Goal: Transaction & Acquisition: Book appointment/travel/reservation

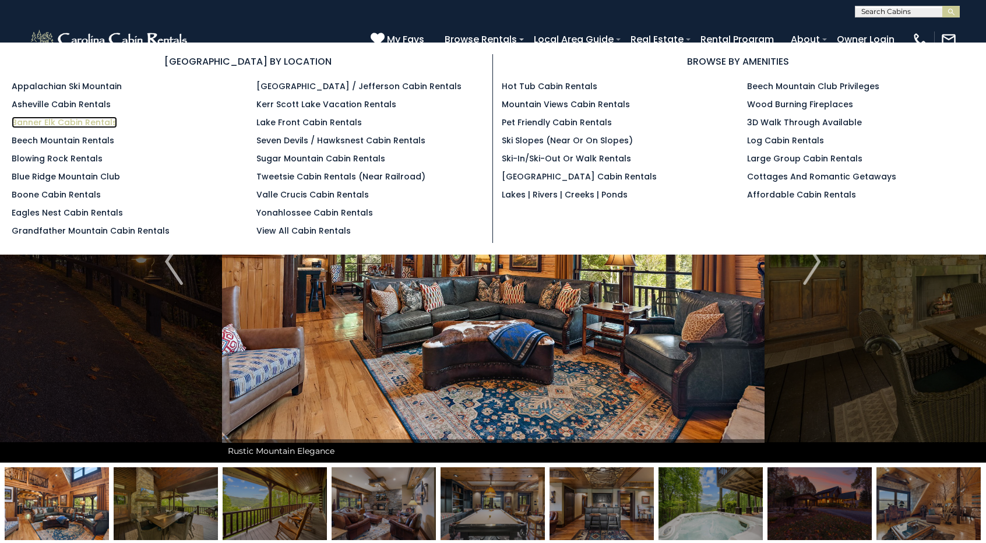
click at [44, 123] on link "Banner Elk Cabin Rentals" at bounding box center [65, 123] width 106 height 12
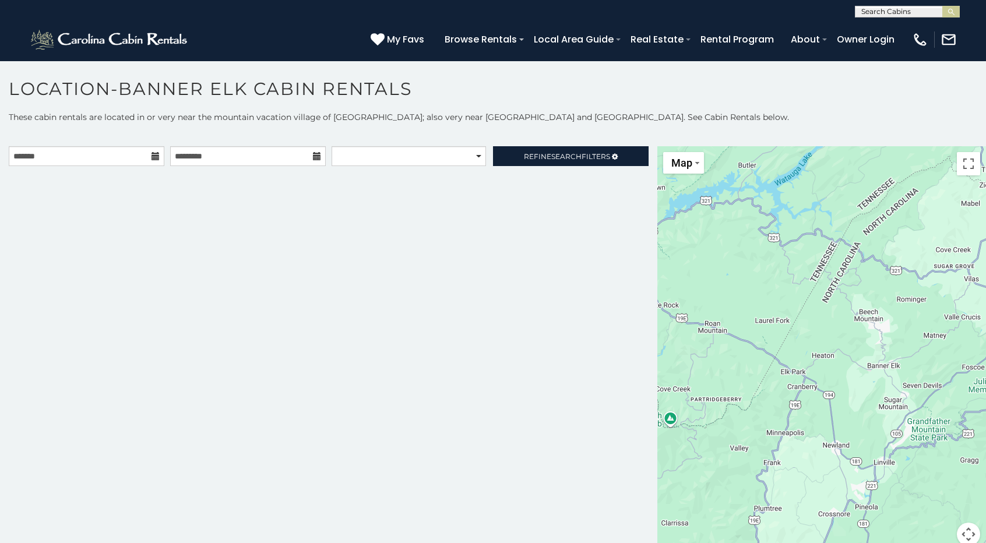
click at [153, 157] on icon at bounding box center [156, 156] width 8 height 8
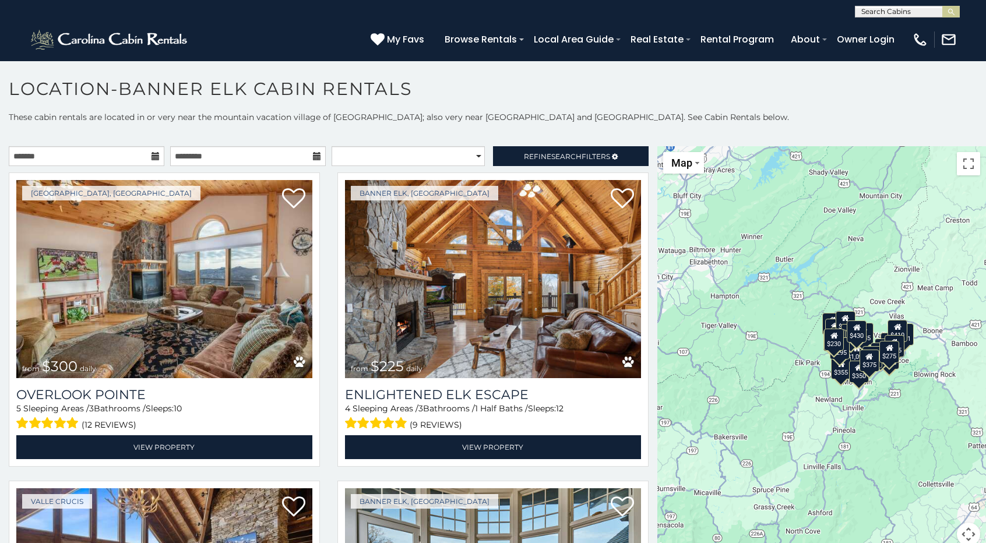
click at [153, 157] on icon at bounding box center [156, 156] width 8 height 8
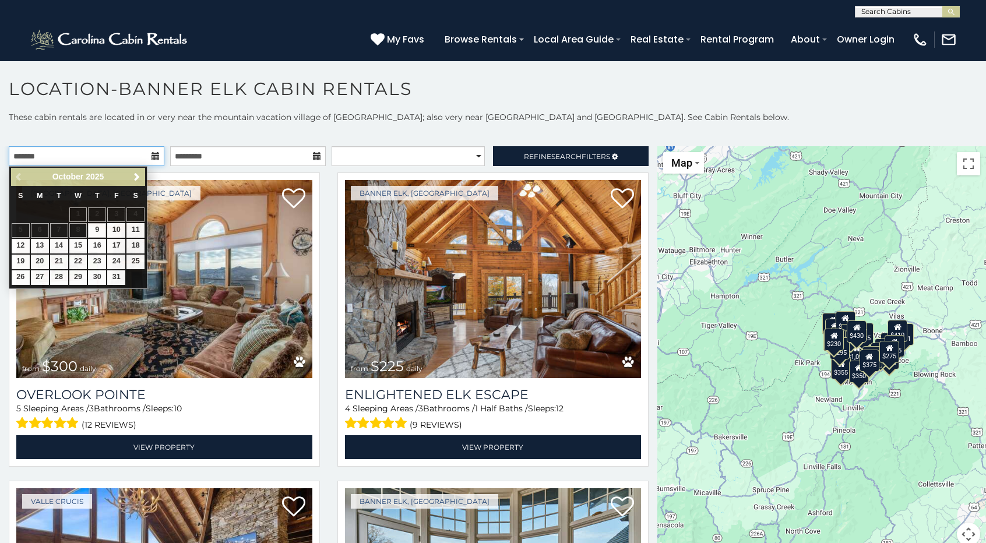
click at [120, 156] on input "text" at bounding box center [87, 156] width 156 height 20
click at [101, 233] on link "9" at bounding box center [97, 230] width 18 height 15
type input "**********"
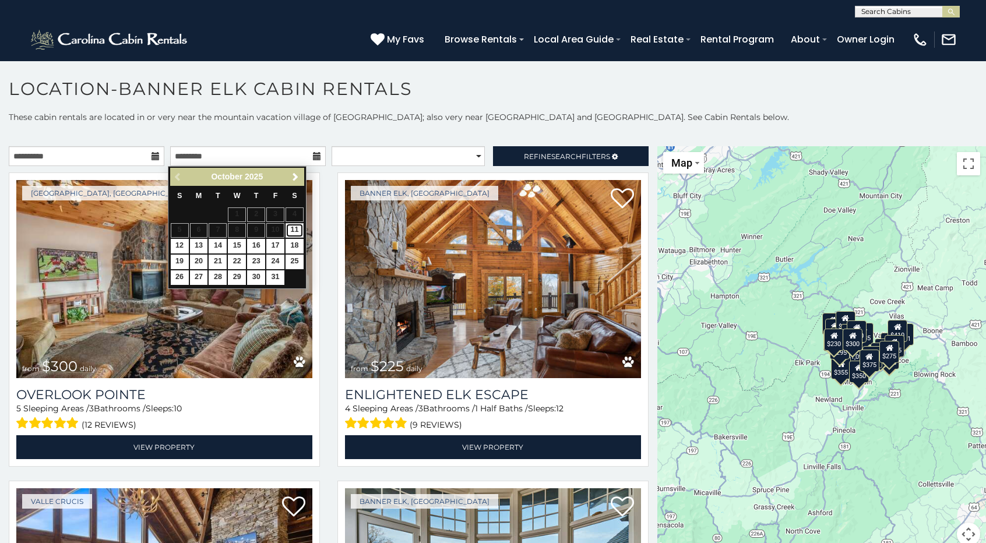
click at [291, 230] on link "11" at bounding box center [295, 230] width 18 height 15
type input "**********"
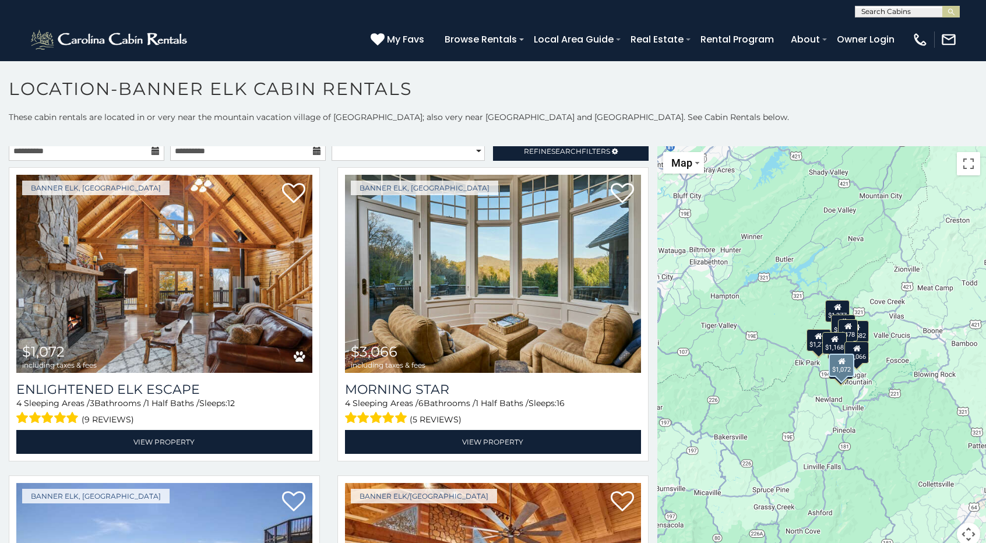
scroll to position [5, 0]
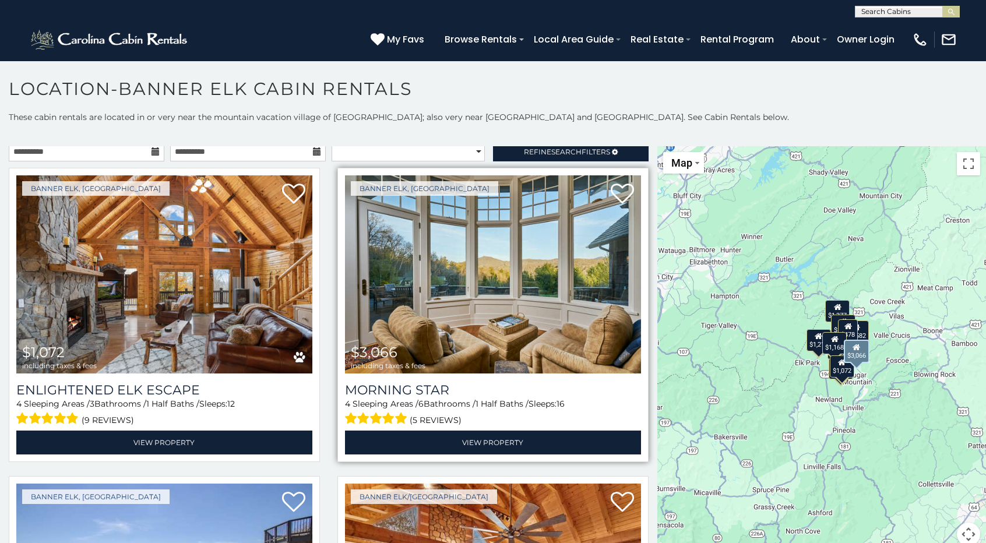
click at [472, 294] on img at bounding box center [493, 274] width 296 height 198
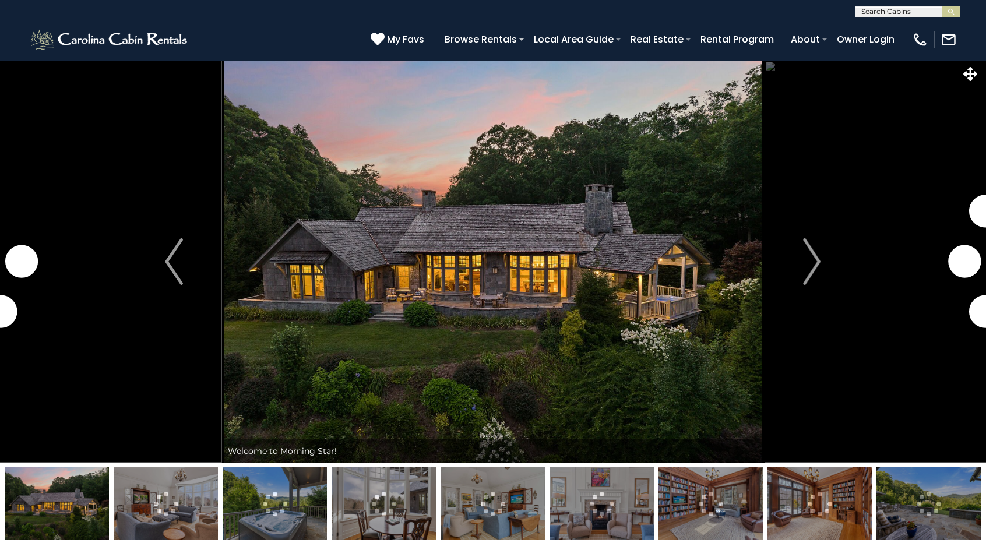
scroll to position [2, 0]
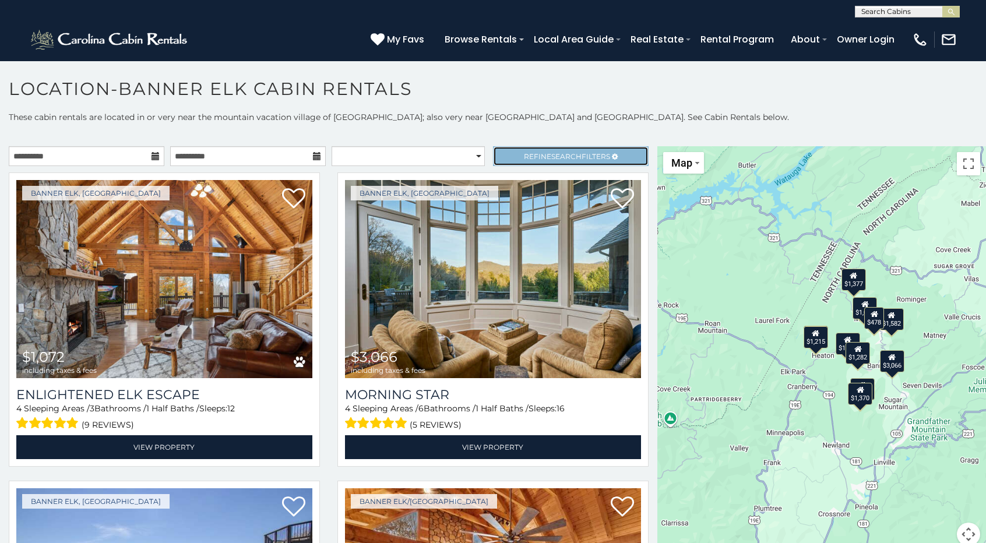
click at [576, 156] on span "Refine Search Filters" at bounding box center [567, 156] width 86 height 9
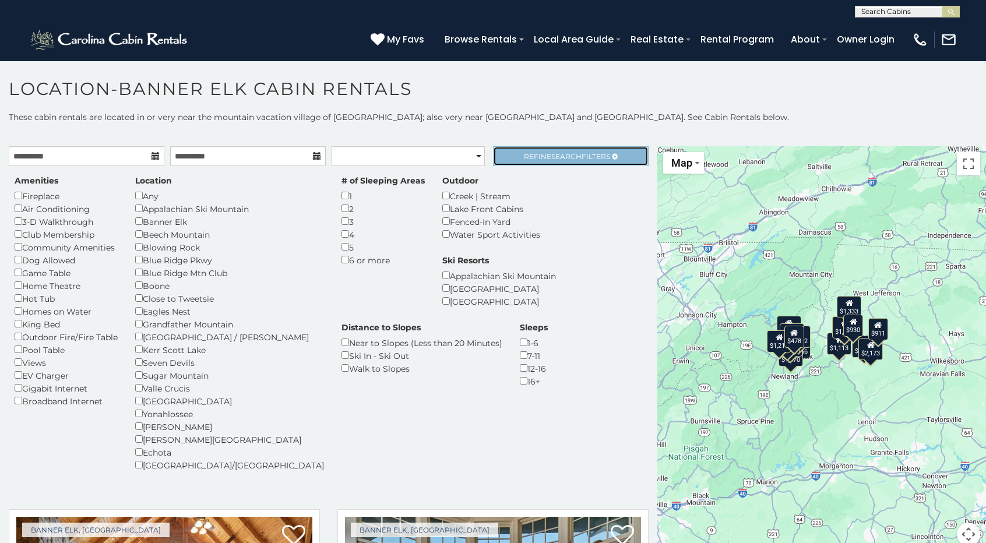
click at [560, 154] on span "Search" at bounding box center [566, 156] width 30 height 9
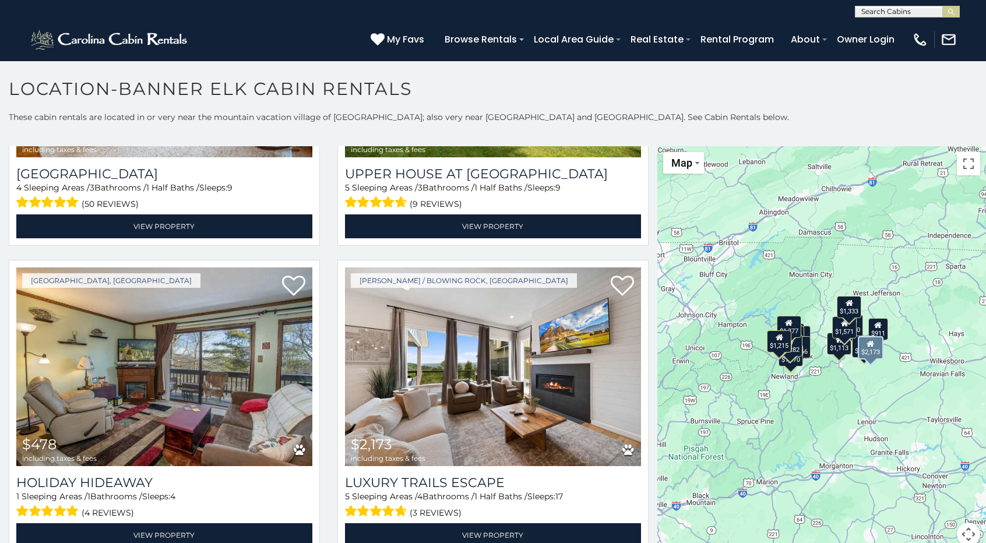
scroll to position [2074, 0]
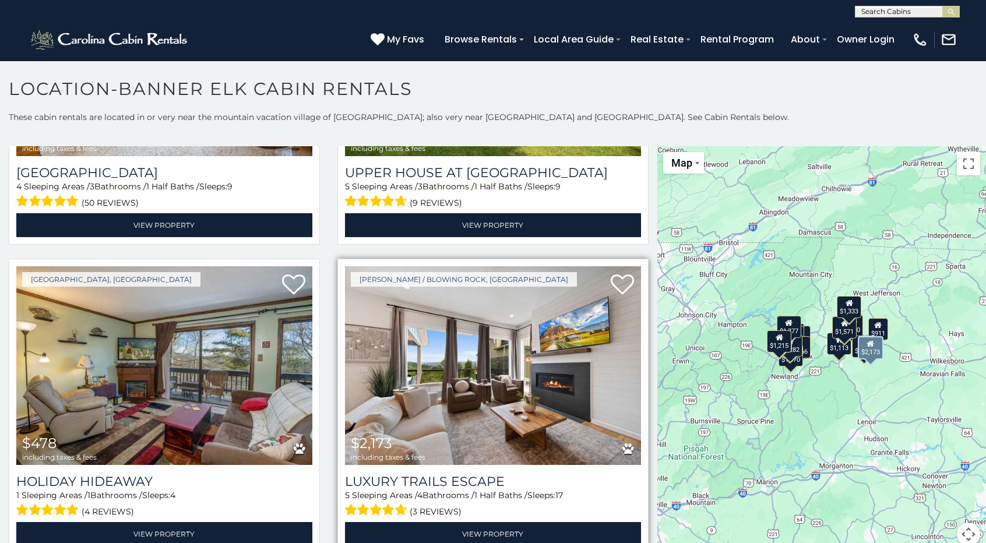
click at [460, 350] on img at bounding box center [493, 365] width 296 height 198
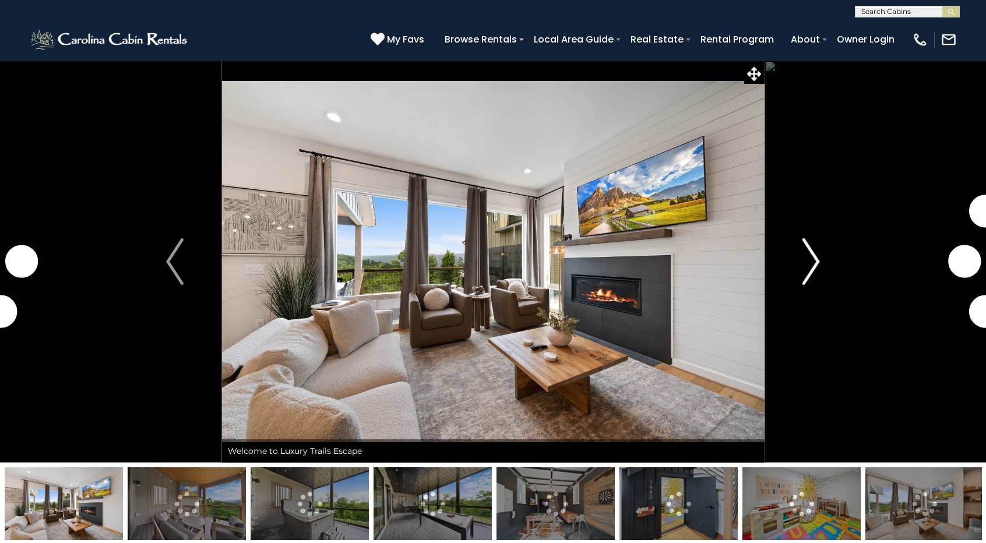
click at [811, 256] on img "Next" at bounding box center [811, 261] width 17 height 47
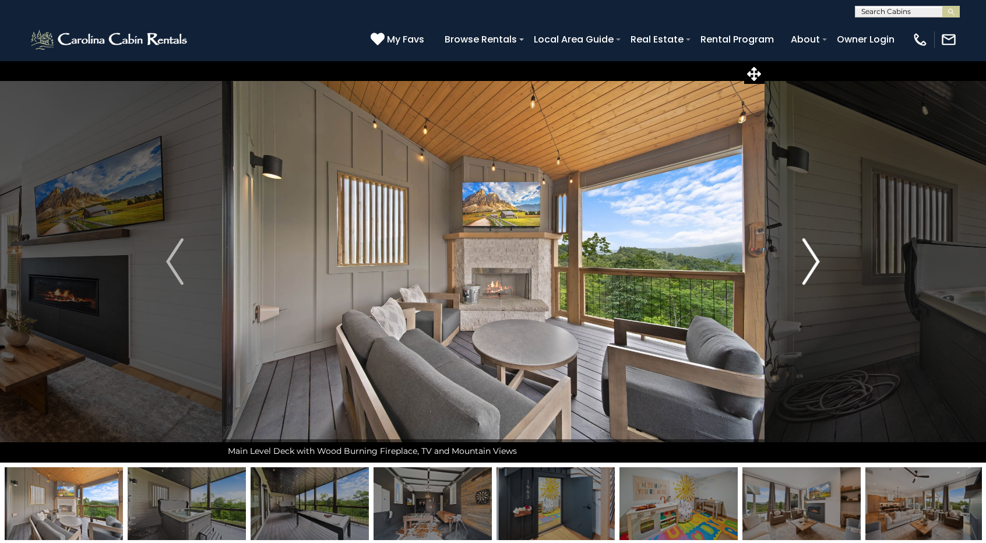
click at [811, 256] on img "Next" at bounding box center [811, 261] width 17 height 47
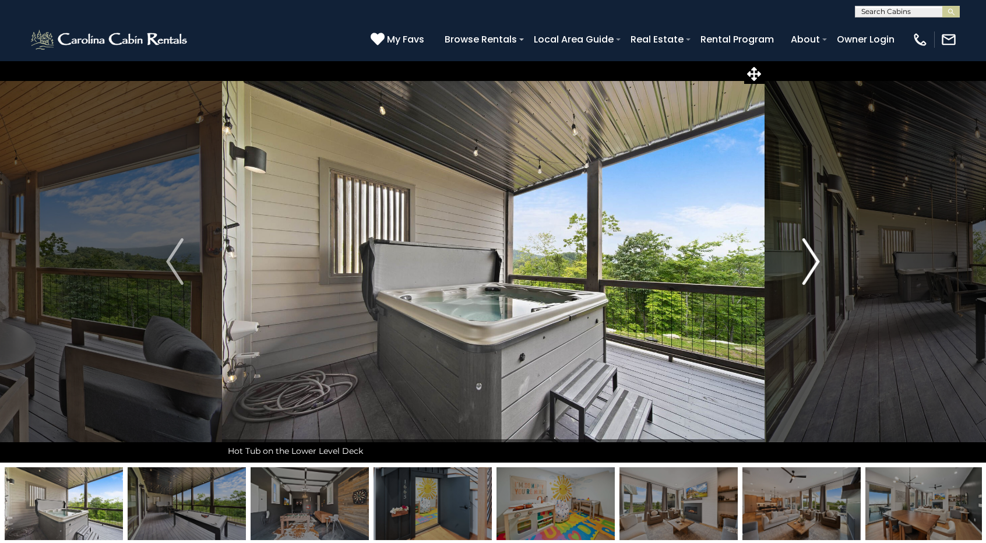
click at [811, 256] on img "Next" at bounding box center [811, 261] width 17 height 47
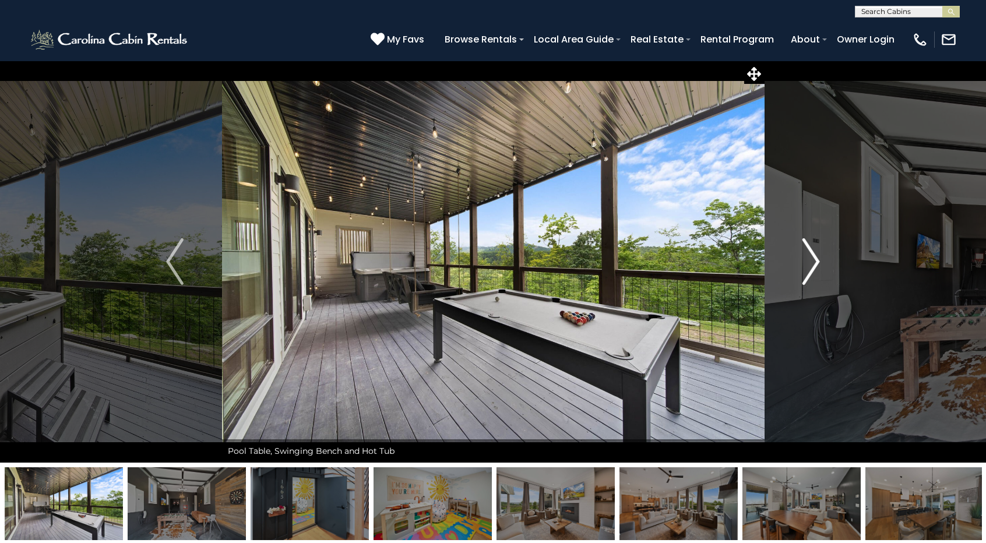
click at [811, 256] on img "Next" at bounding box center [811, 261] width 17 height 47
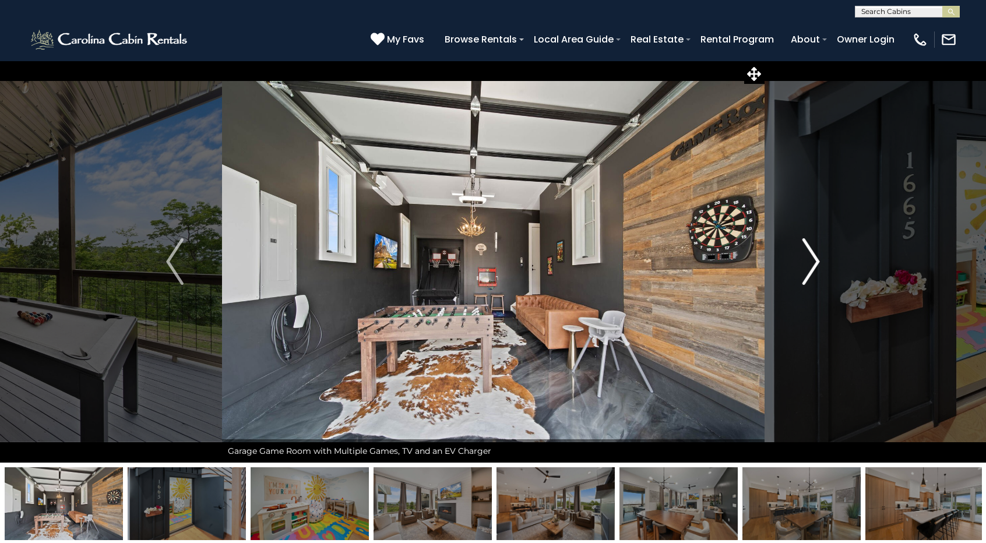
click at [811, 256] on img "Next" at bounding box center [811, 261] width 17 height 47
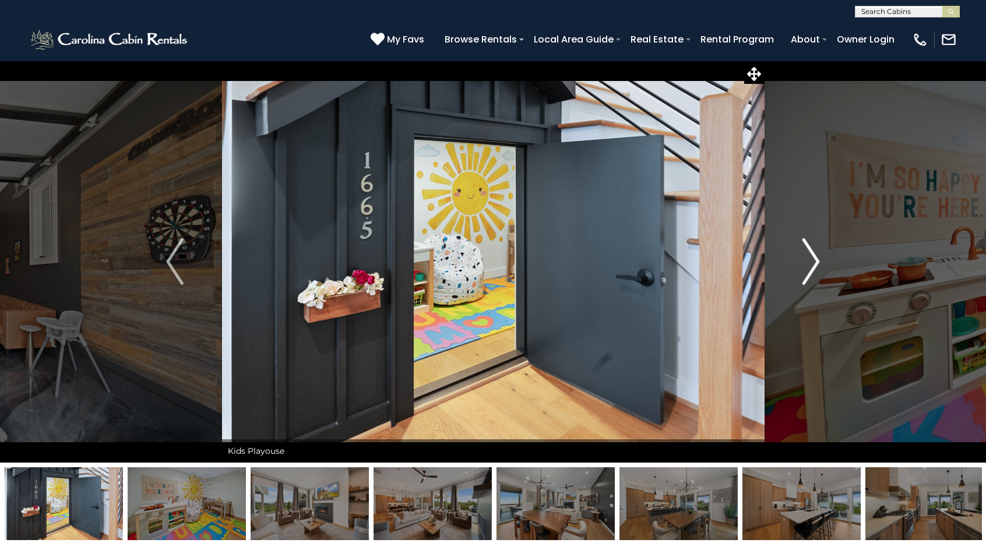
click at [811, 256] on img "Next" at bounding box center [811, 261] width 17 height 47
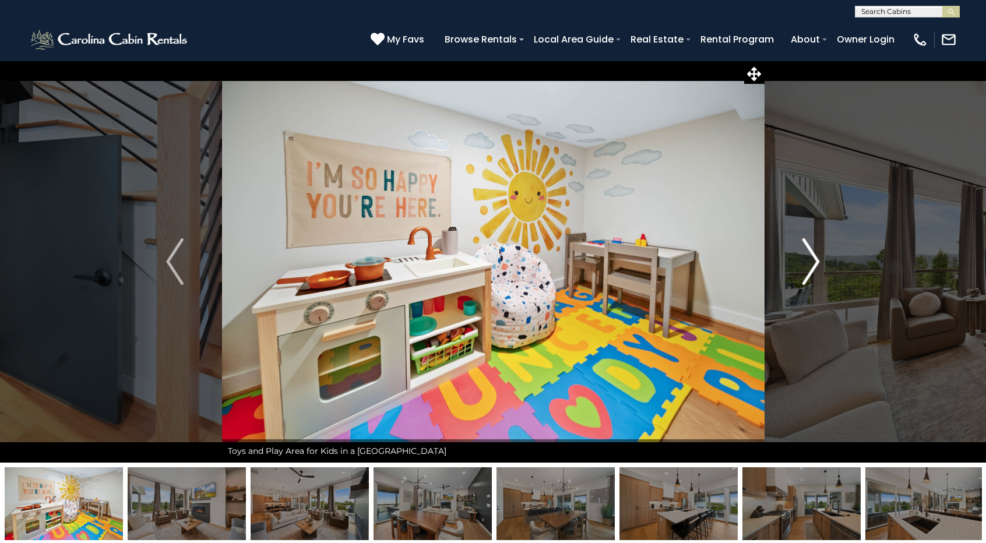
click at [811, 256] on img "Next" at bounding box center [811, 261] width 17 height 47
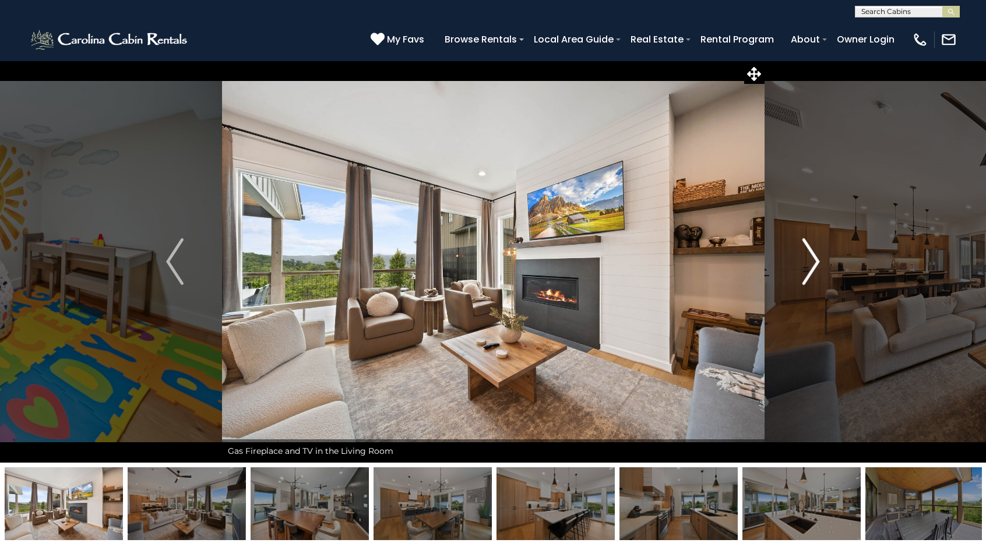
click at [811, 256] on img "Next" at bounding box center [811, 261] width 17 height 47
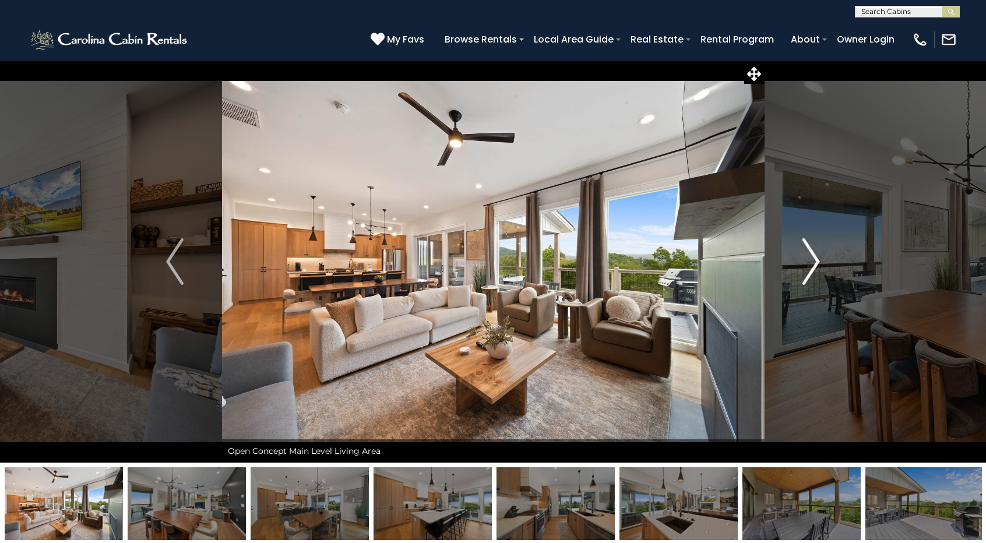
click at [811, 256] on img "Next" at bounding box center [811, 261] width 17 height 47
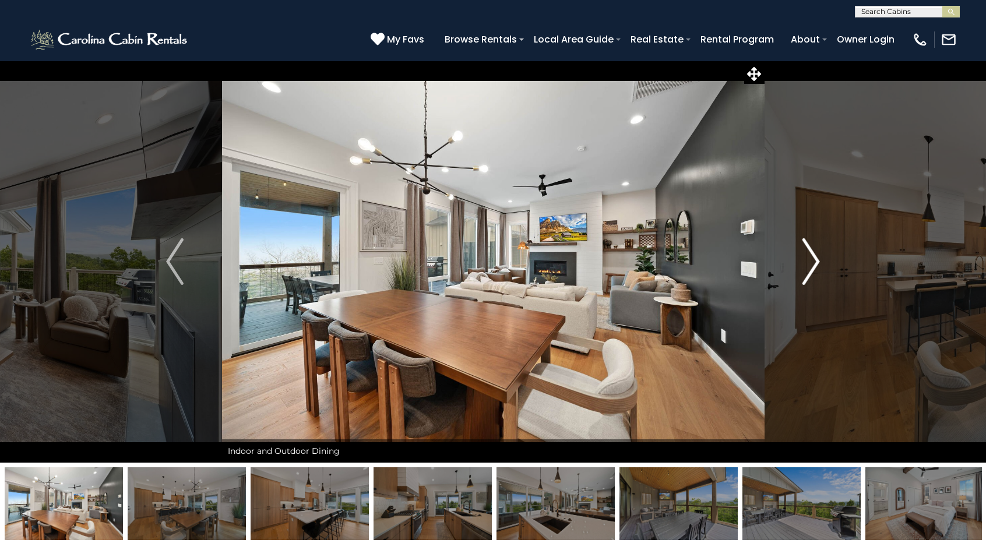
click at [811, 256] on img "Next" at bounding box center [811, 261] width 17 height 47
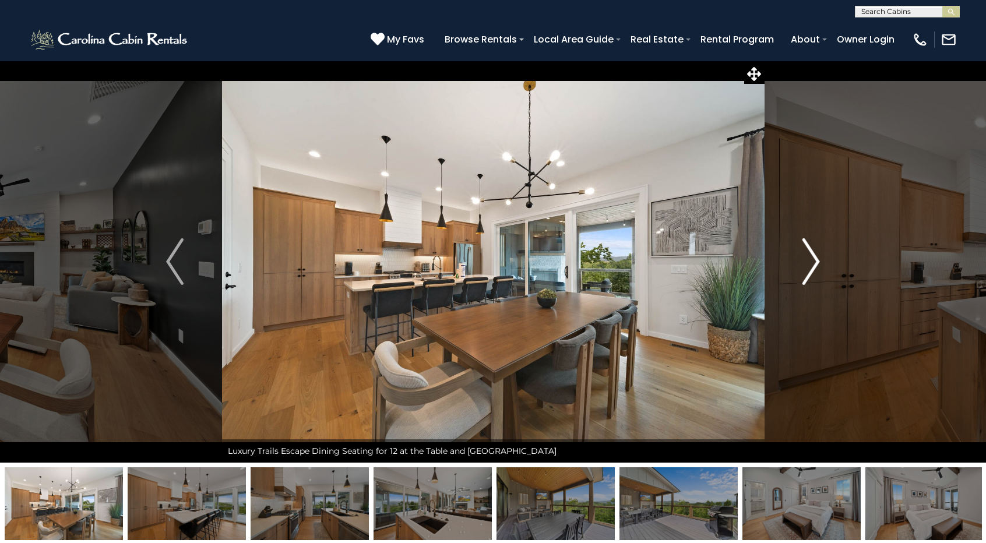
click at [811, 256] on img "Next" at bounding box center [811, 261] width 17 height 47
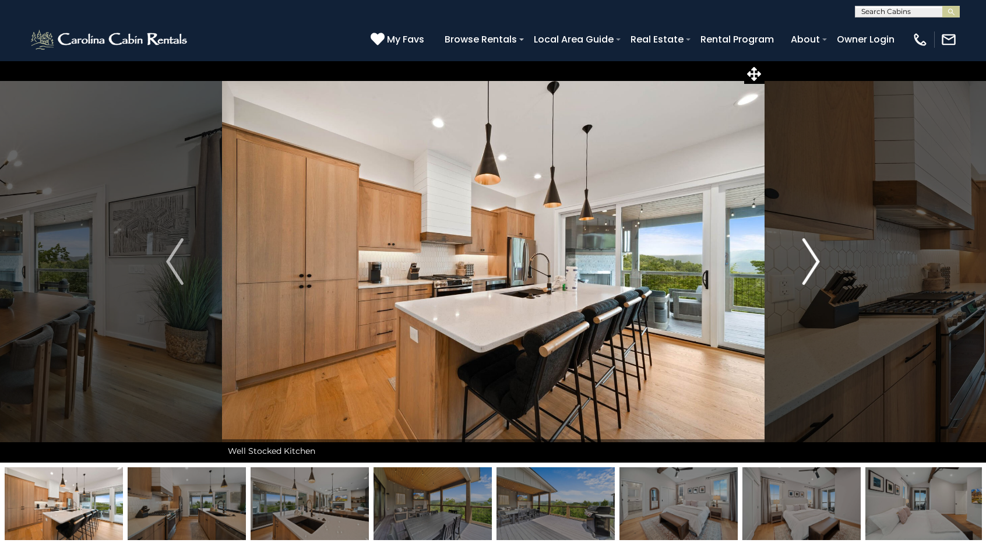
click at [811, 256] on img "Next" at bounding box center [811, 261] width 17 height 47
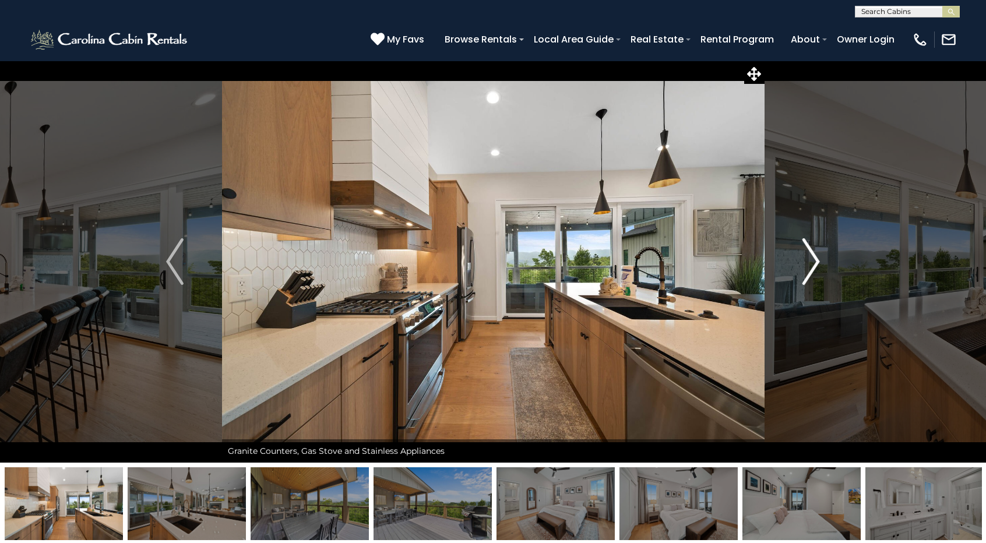
click at [811, 256] on img "Next" at bounding box center [811, 261] width 17 height 47
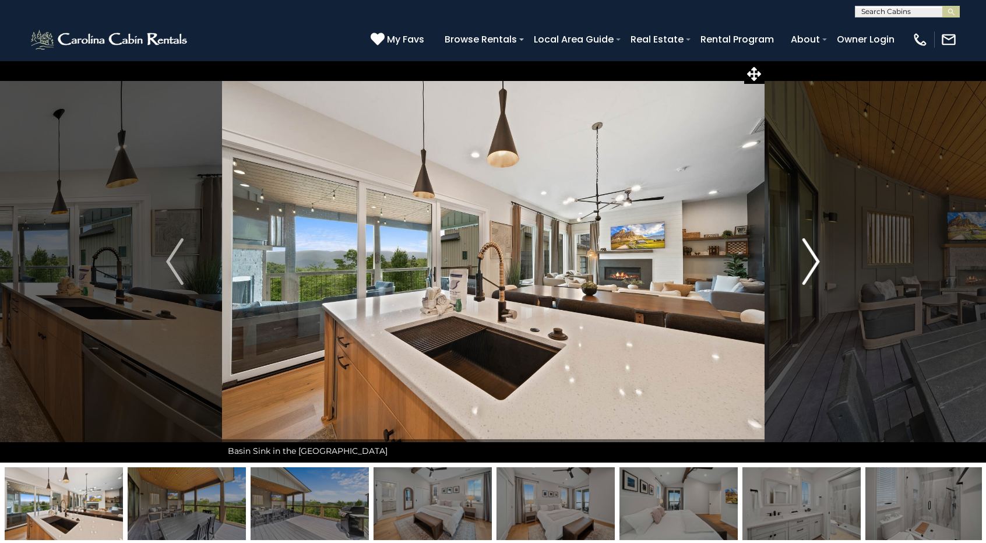
click at [811, 256] on img "Next" at bounding box center [811, 261] width 17 height 47
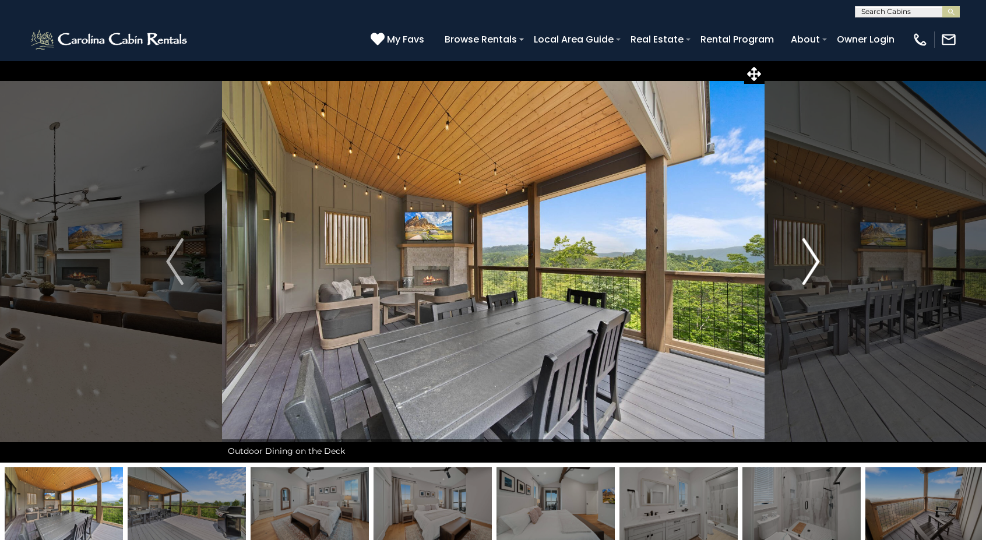
click at [811, 256] on img "Next" at bounding box center [811, 261] width 17 height 47
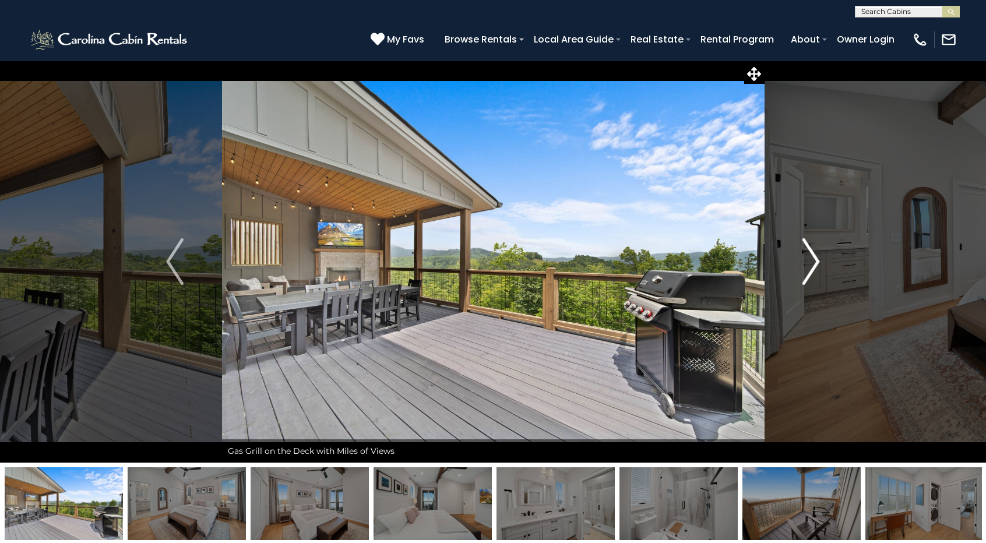
click at [811, 256] on img "Next" at bounding box center [811, 261] width 17 height 47
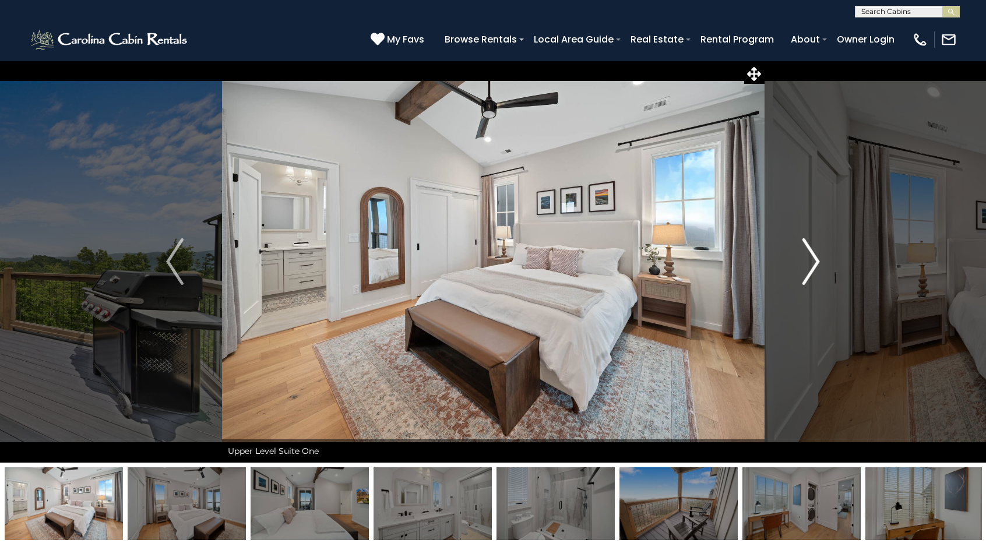
click at [811, 256] on img "Next" at bounding box center [811, 261] width 17 height 47
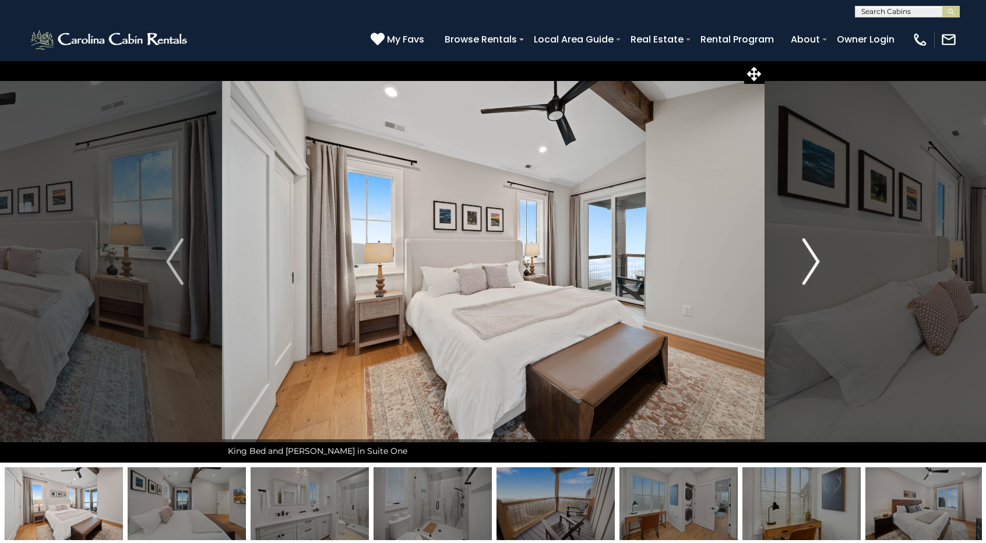
click at [811, 256] on img "Next" at bounding box center [811, 261] width 17 height 47
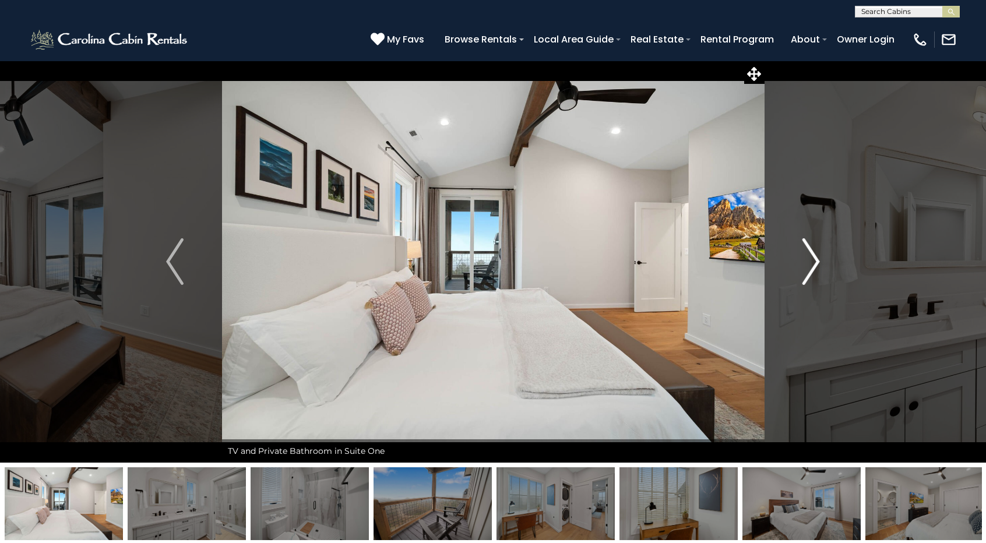
click at [811, 256] on img "Next" at bounding box center [811, 261] width 17 height 47
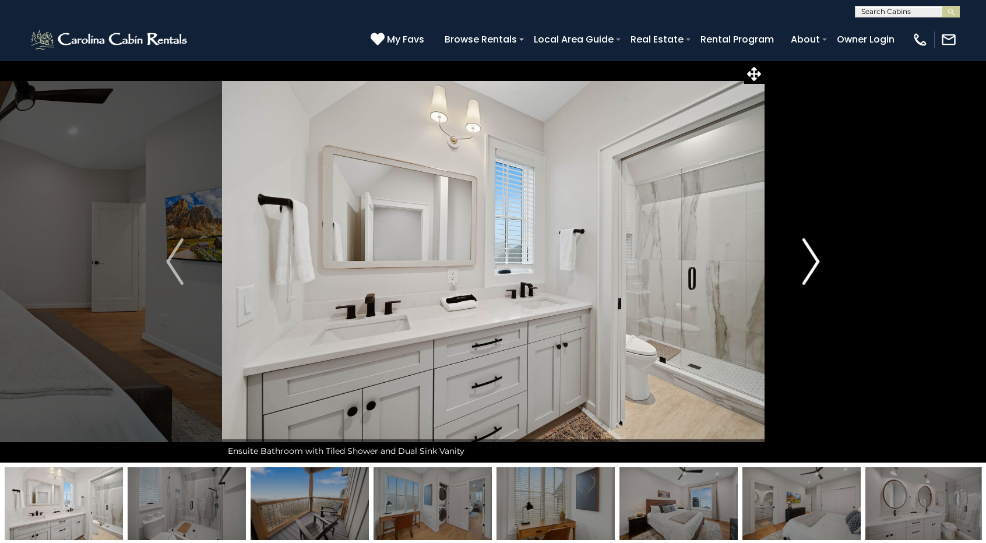
click at [811, 256] on img "Next" at bounding box center [811, 261] width 17 height 47
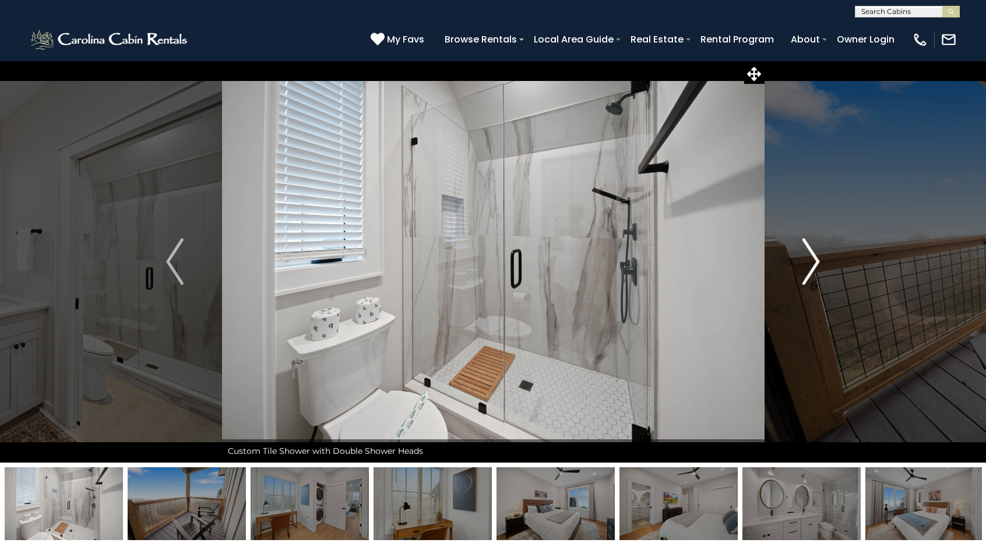
click at [811, 256] on img "Next" at bounding box center [811, 261] width 17 height 47
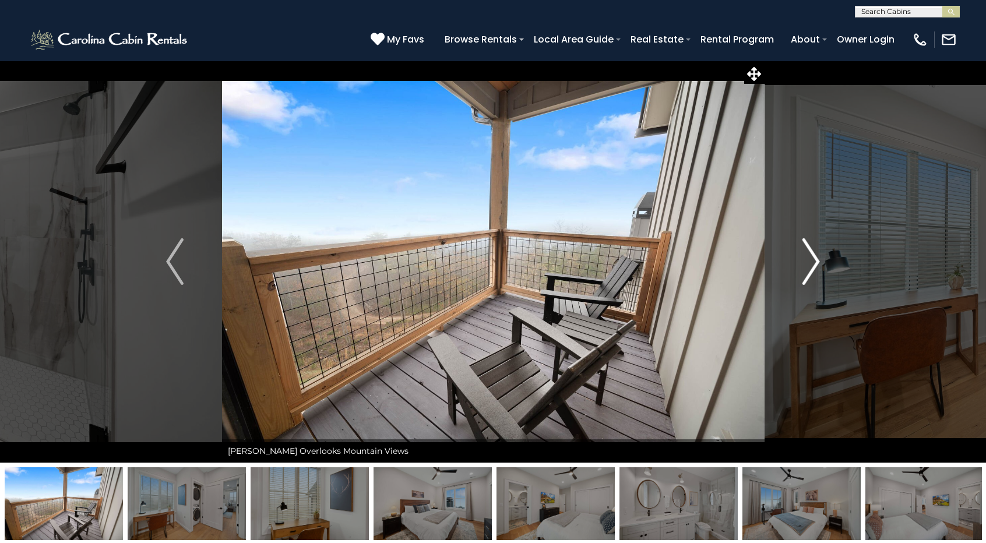
click at [811, 256] on img "Next" at bounding box center [811, 261] width 17 height 47
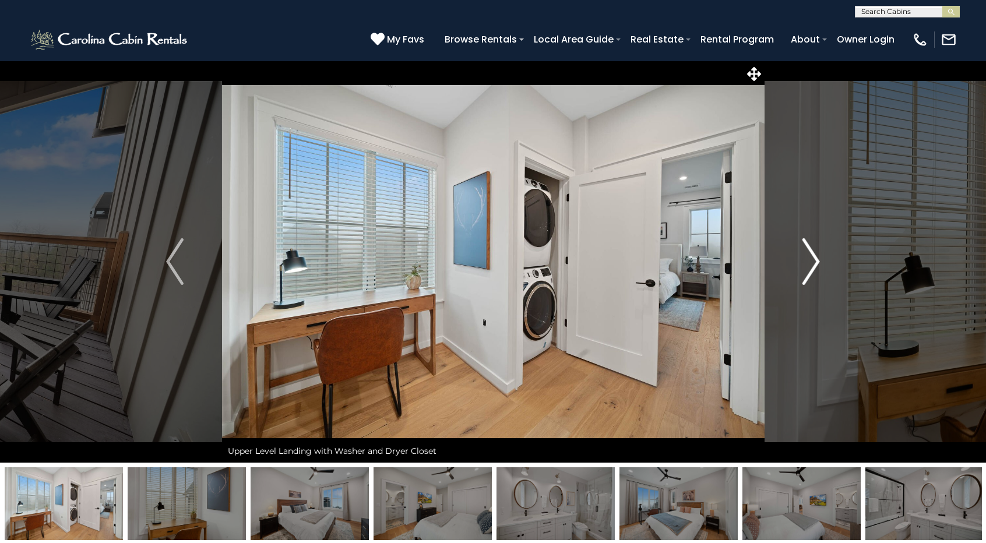
click at [811, 256] on img "Next" at bounding box center [811, 261] width 17 height 47
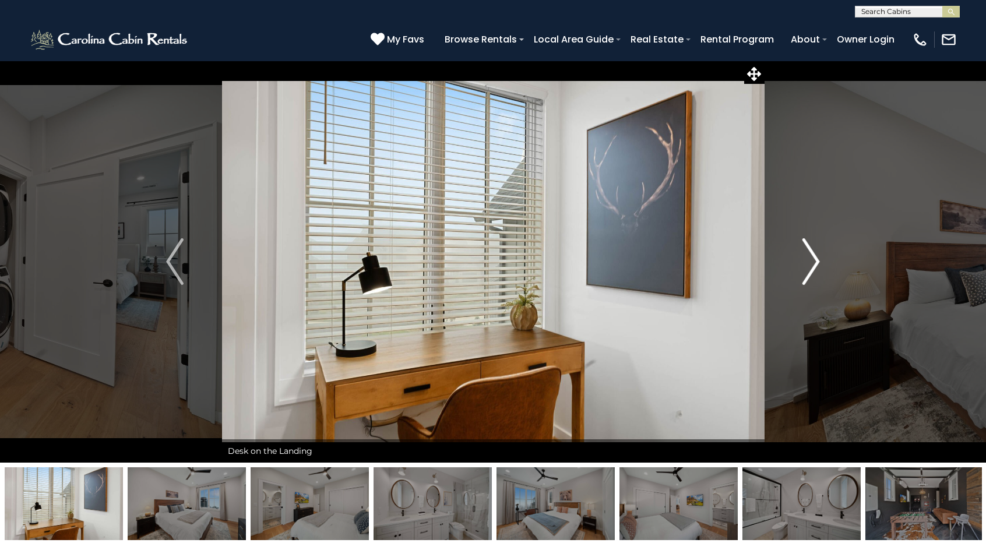
click at [811, 256] on img "Next" at bounding box center [811, 261] width 17 height 47
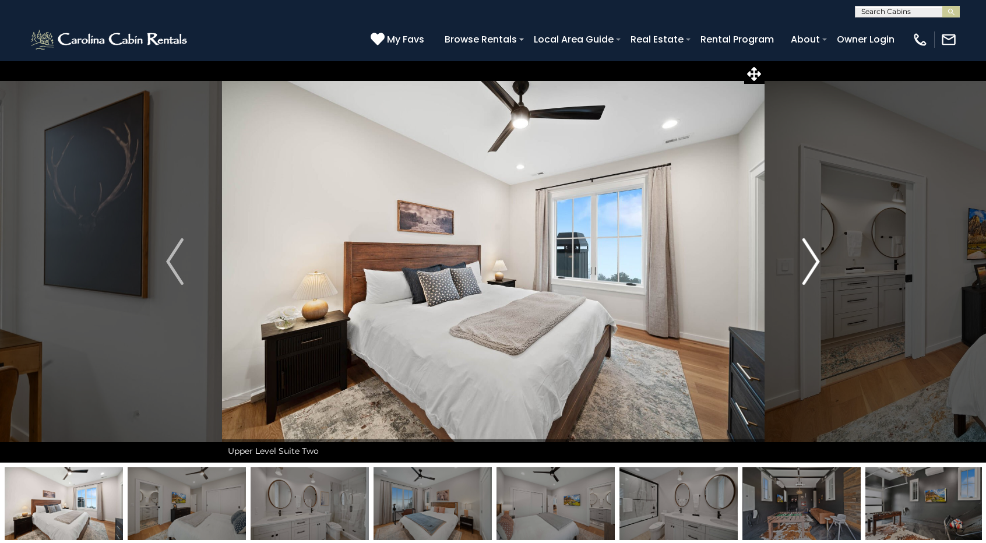
click at [811, 256] on img "Next" at bounding box center [811, 261] width 17 height 47
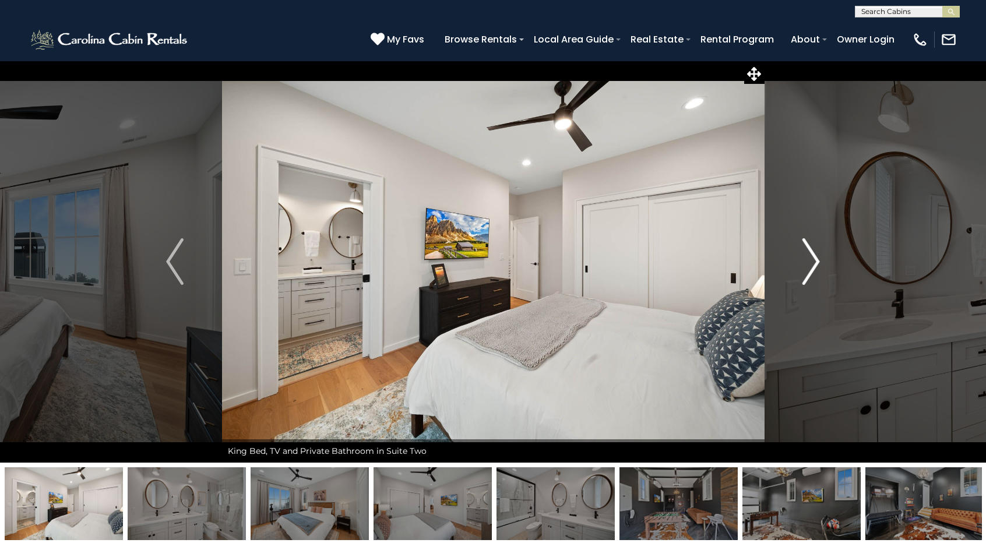
click at [811, 256] on img "Next" at bounding box center [811, 261] width 17 height 47
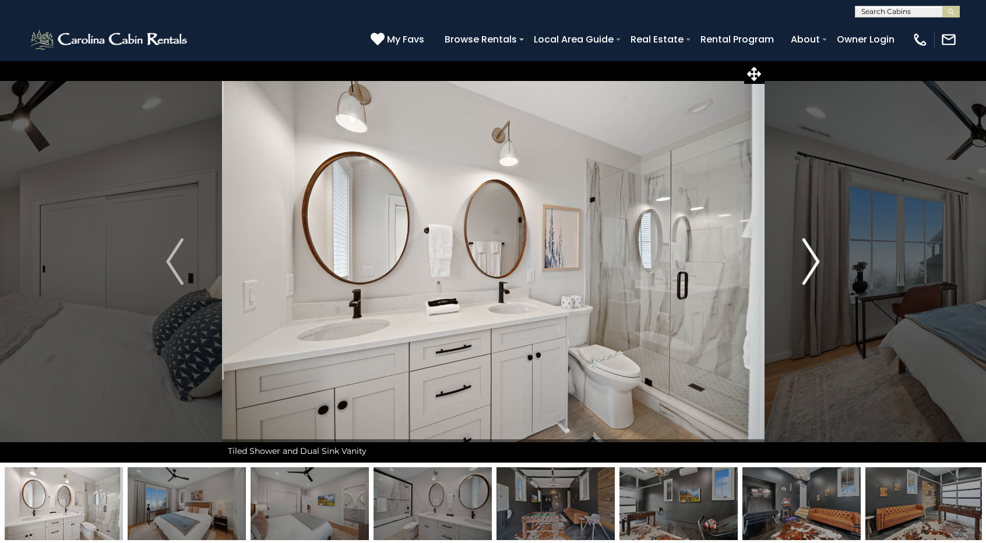
click at [811, 256] on img "Next" at bounding box center [811, 261] width 17 height 47
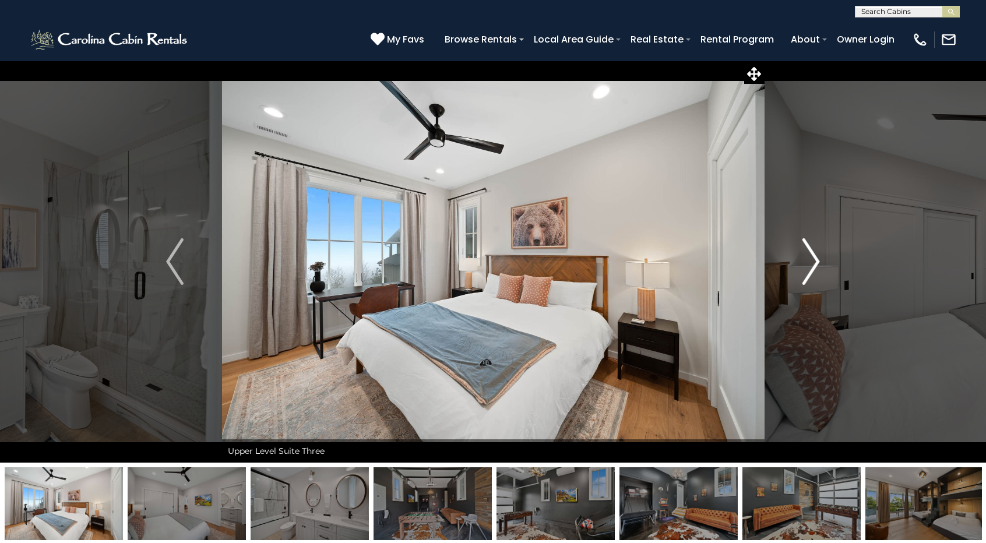
click at [811, 256] on img "Next" at bounding box center [811, 261] width 17 height 47
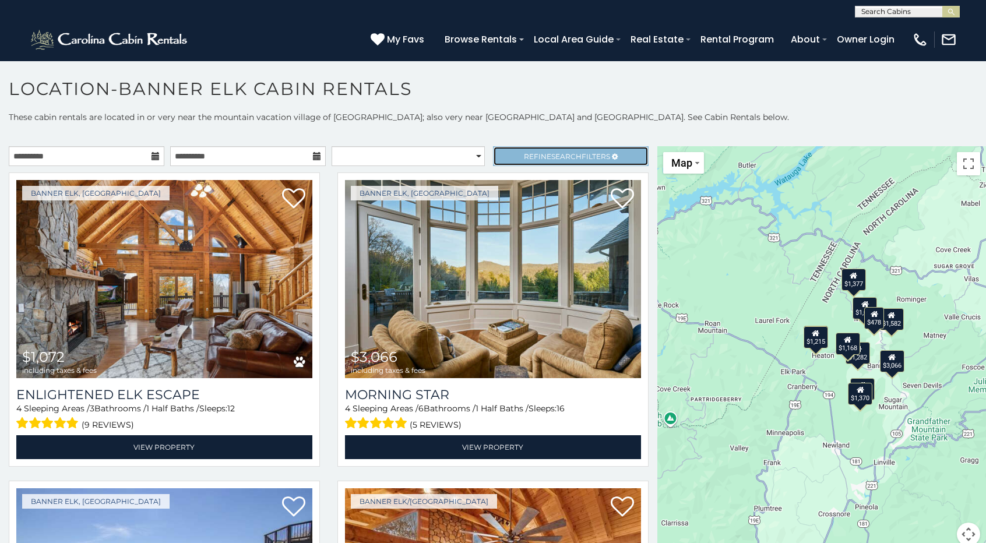
click at [533, 159] on span "Refine Search Filters" at bounding box center [567, 156] width 86 height 9
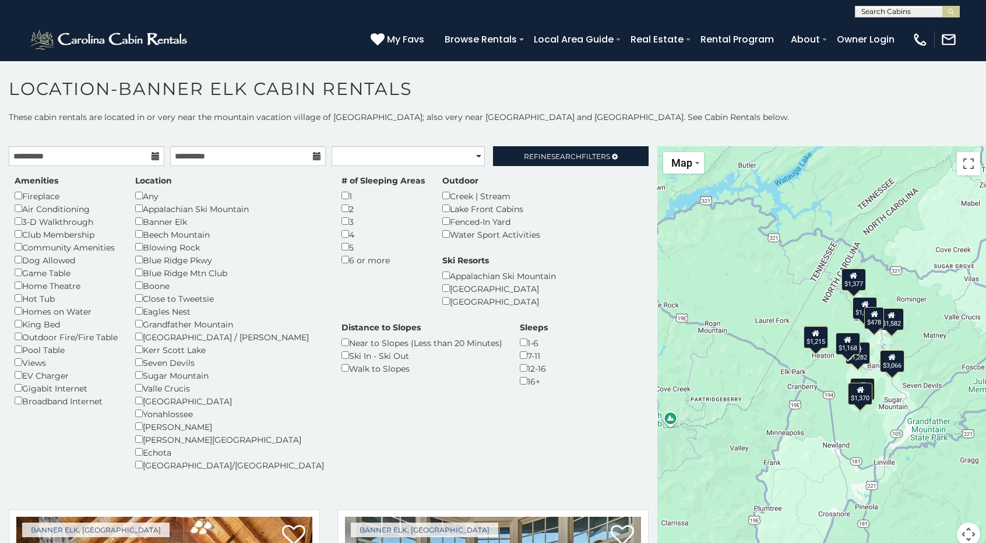
click at [582, 131] on p at bounding box center [493, 135] width 986 height 12
click at [565, 154] on span "Search" at bounding box center [566, 156] width 30 height 9
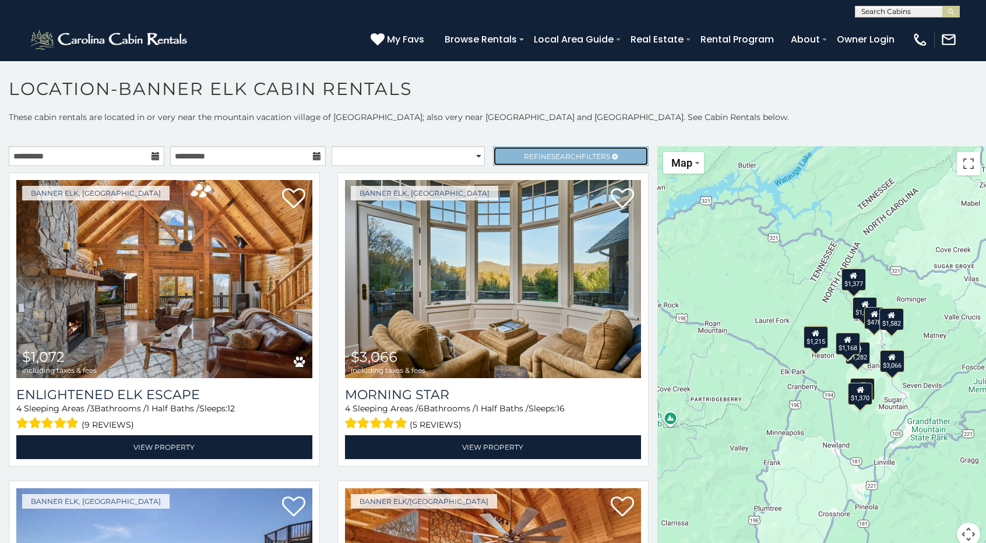
click at [578, 156] on span "Refine Search Filters" at bounding box center [567, 156] width 86 height 9
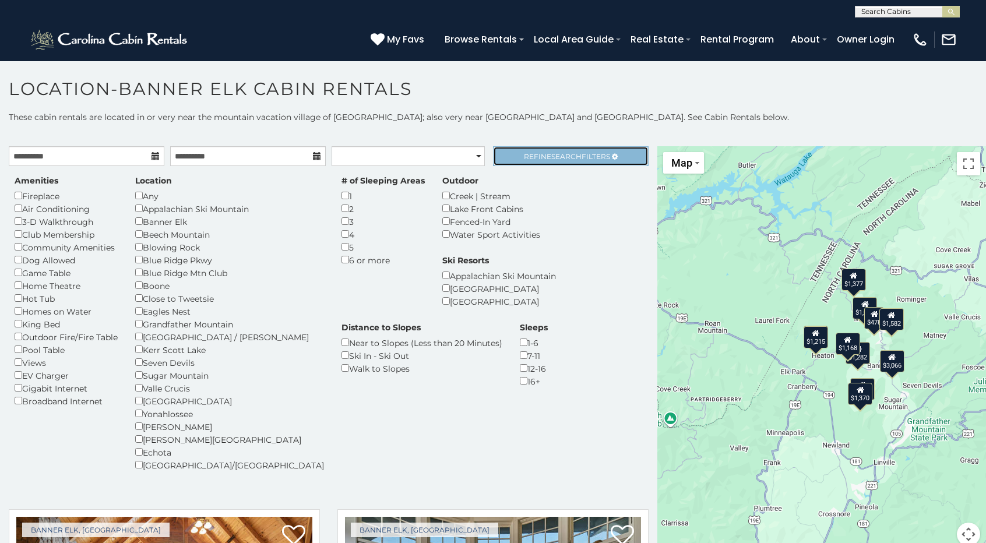
click at [555, 158] on span "Search" at bounding box center [566, 156] width 30 height 9
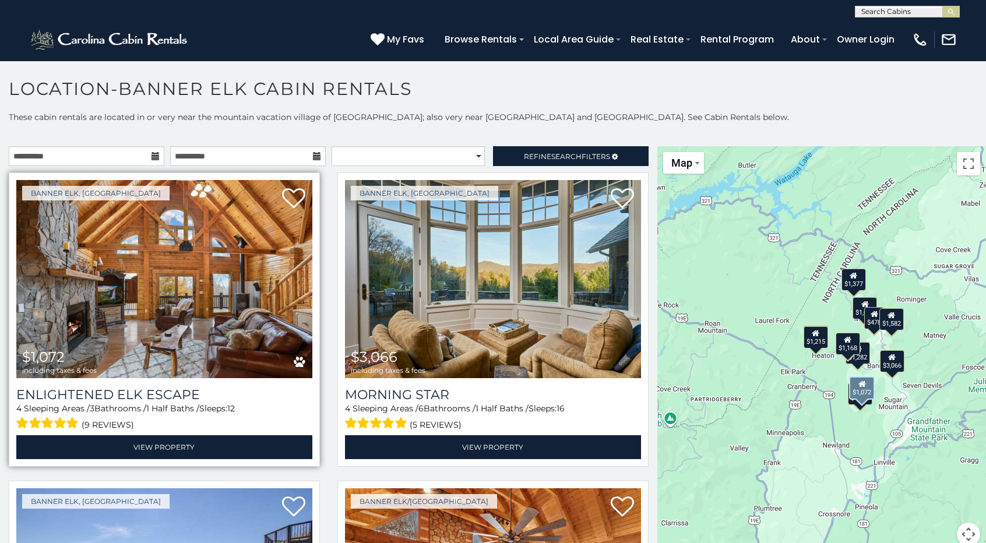
click at [149, 268] on img at bounding box center [164, 279] width 296 height 198
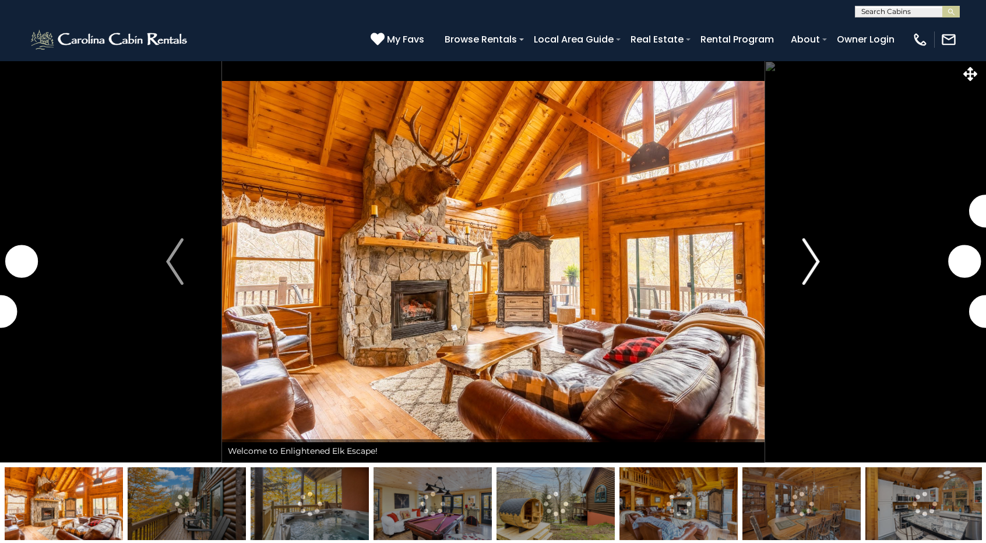
click at [813, 262] on img "Next" at bounding box center [811, 261] width 17 height 47
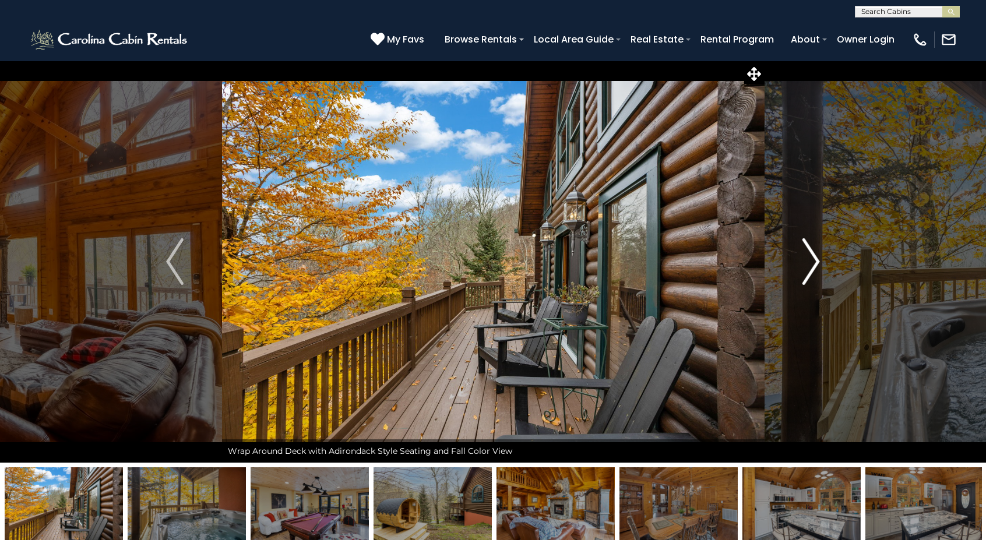
click at [813, 262] on img "Next" at bounding box center [811, 261] width 17 height 47
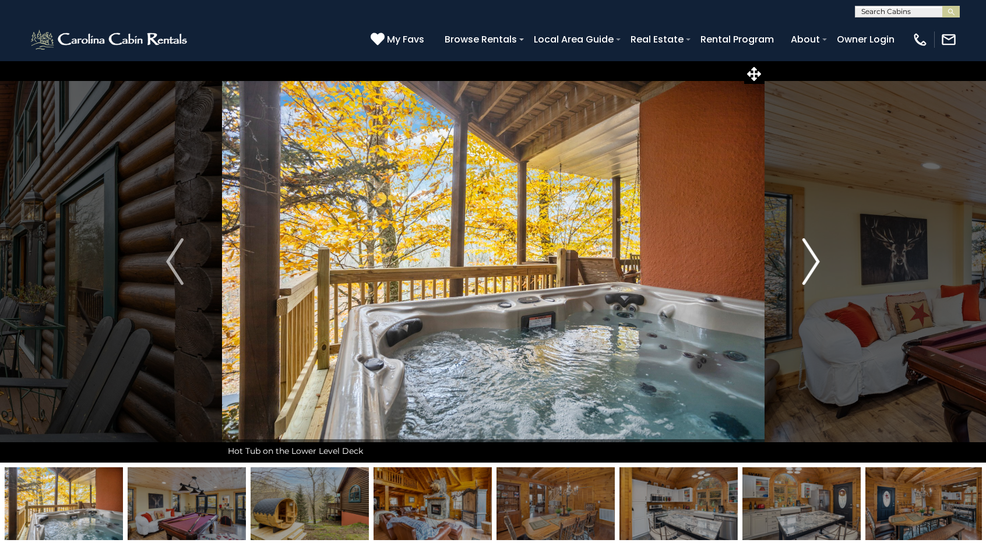
click at [813, 262] on img "Next" at bounding box center [811, 261] width 17 height 47
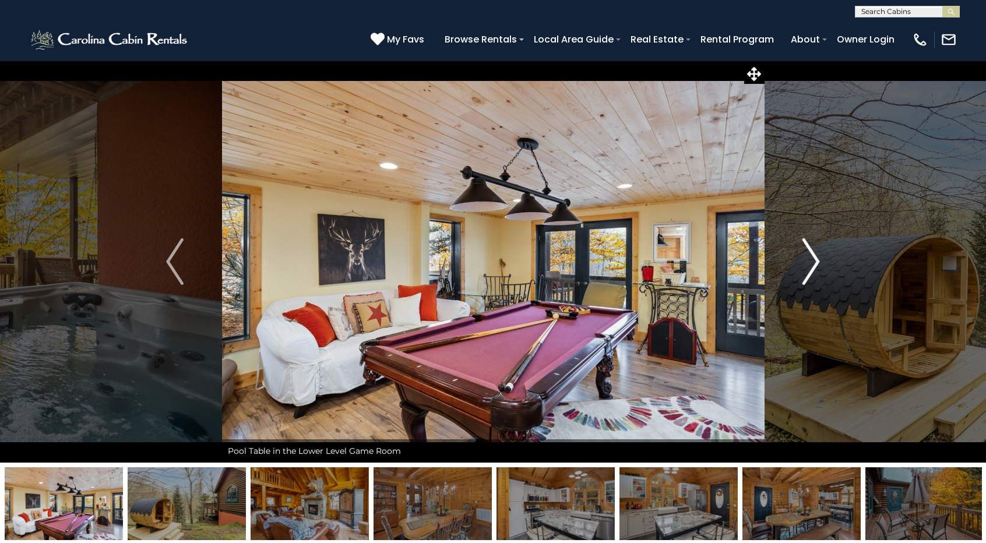
click at [813, 262] on img "Next" at bounding box center [811, 261] width 17 height 47
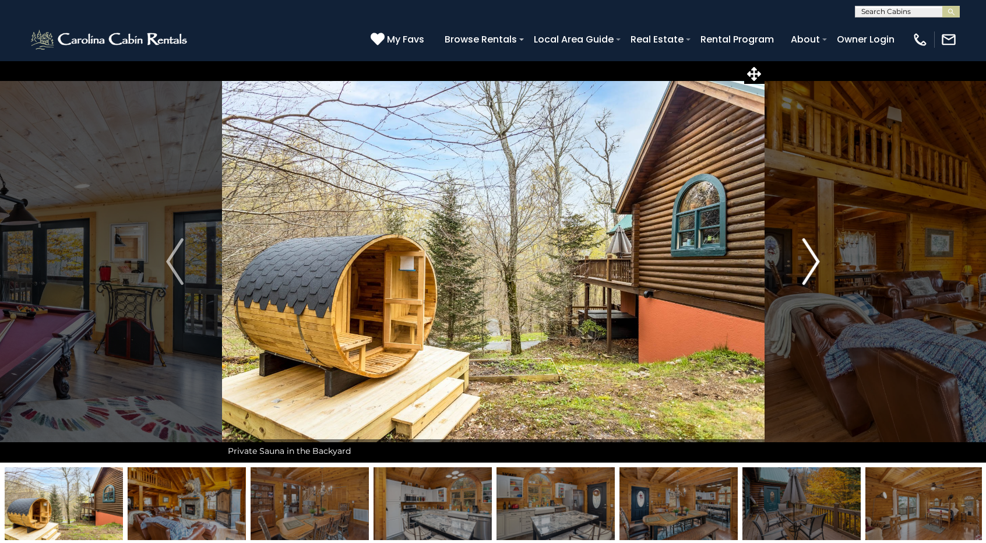
click at [813, 262] on img "Next" at bounding box center [811, 261] width 17 height 47
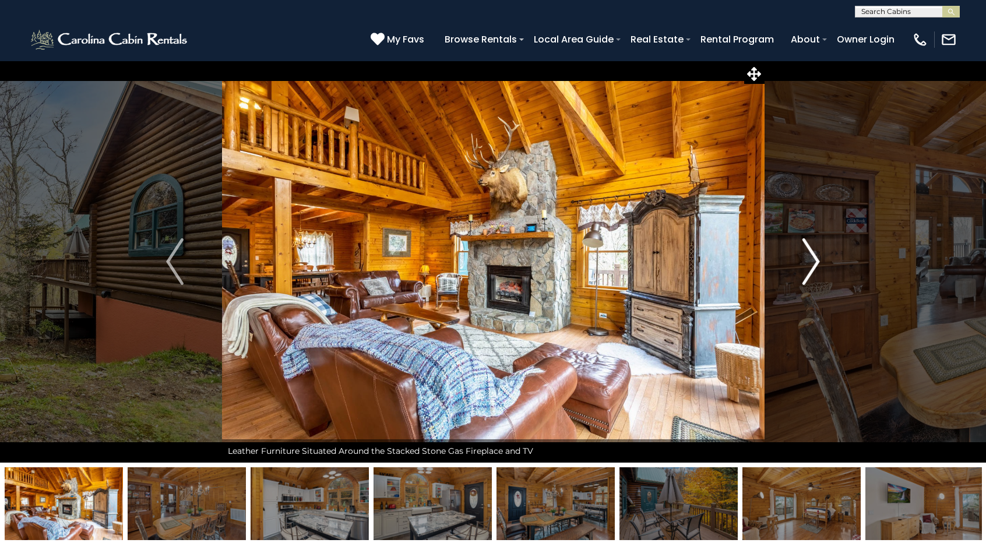
click at [813, 262] on img "Next" at bounding box center [811, 261] width 17 height 47
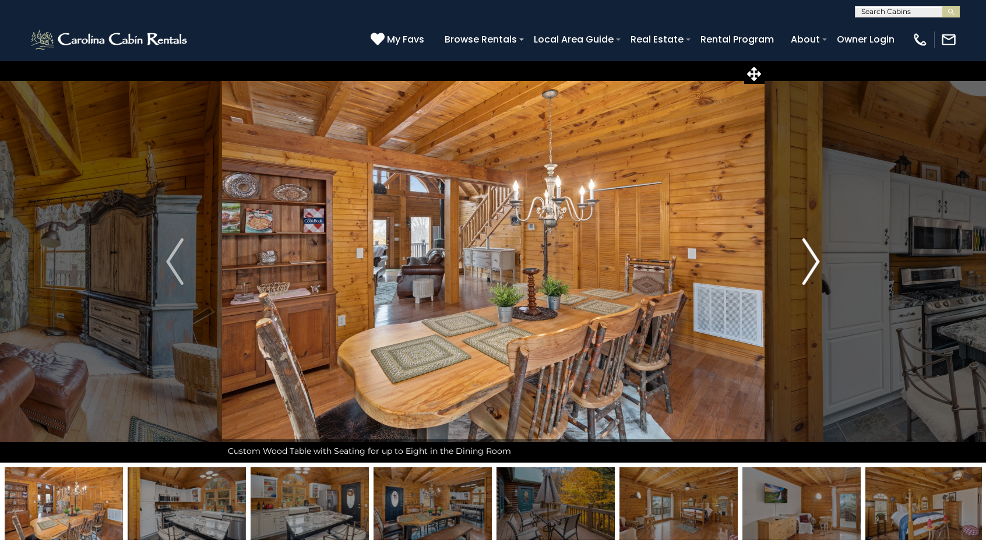
click at [813, 262] on img "Next" at bounding box center [811, 261] width 17 height 47
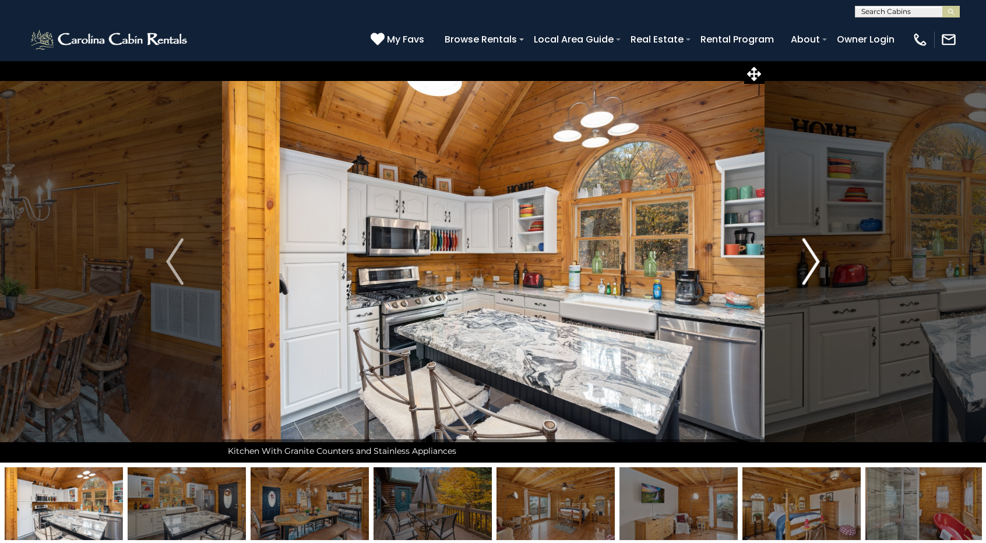
click at [813, 262] on img "Next" at bounding box center [811, 261] width 17 height 47
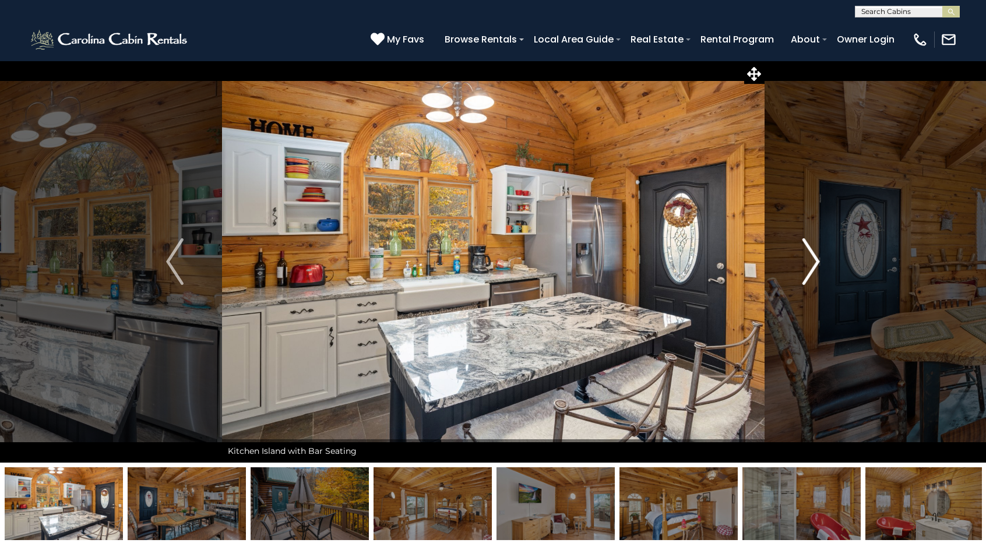
click at [813, 262] on img "Next" at bounding box center [811, 261] width 17 height 47
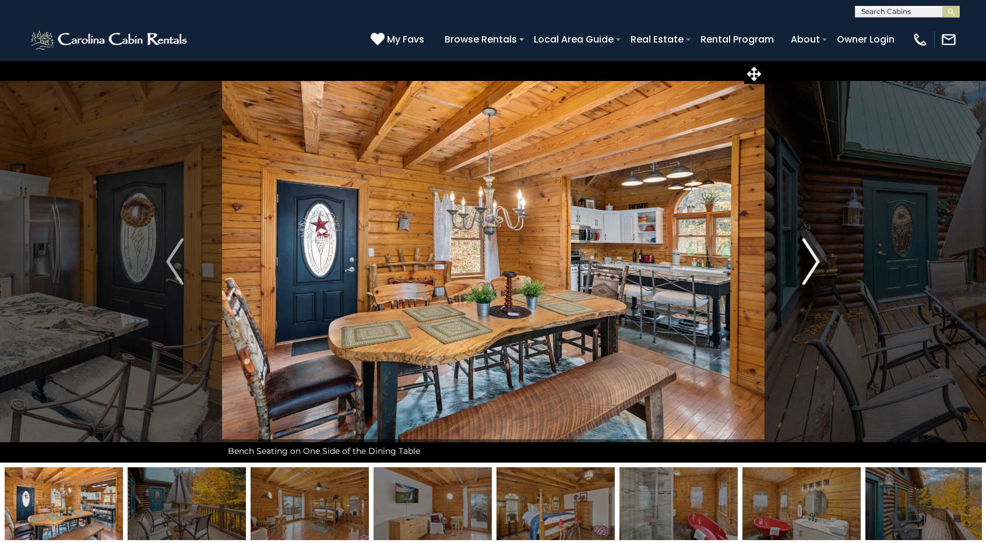
click at [813, 262] on img "Next" at bounding box center [811, 261] width 17 height 47
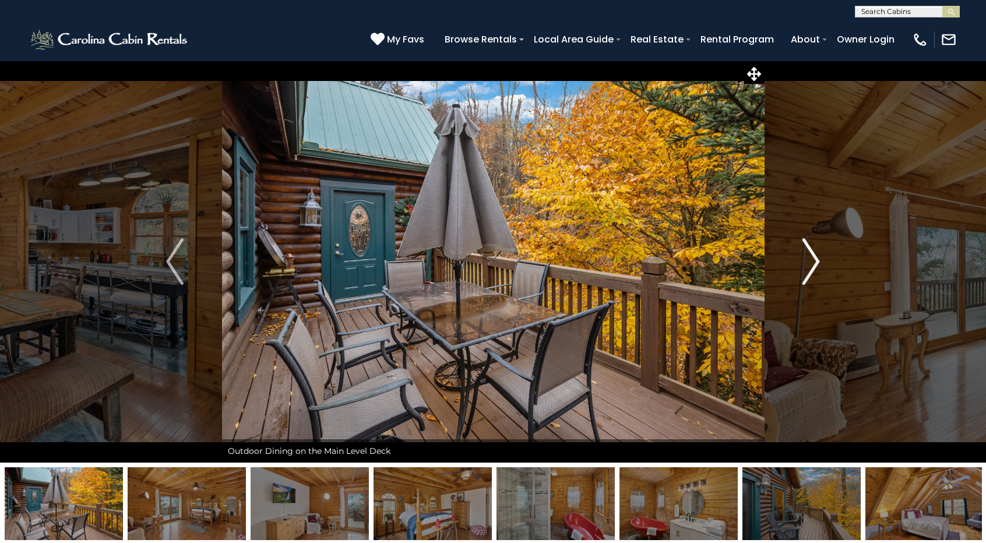
click at [813, 262] on img "Next" at bounding box center [811, 261] width 17 height 47
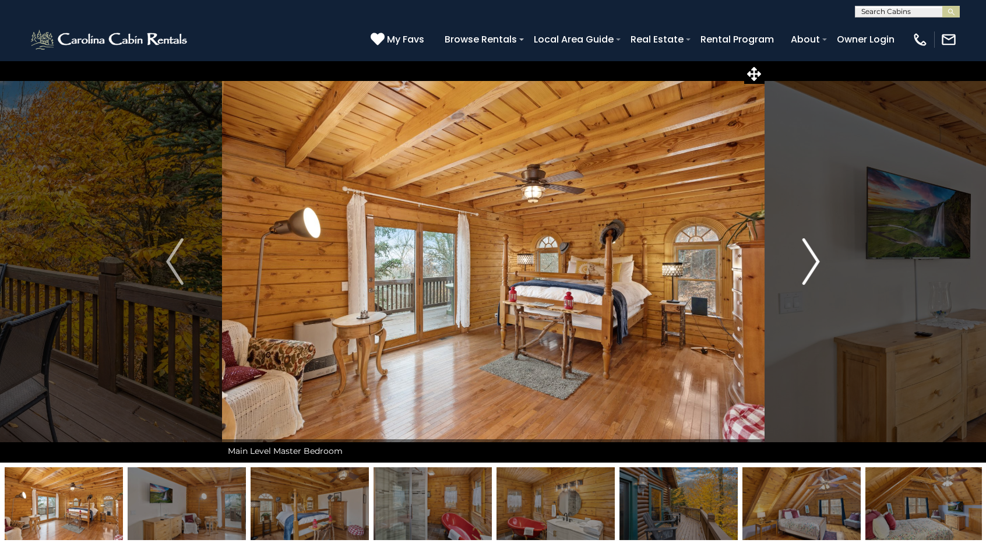
click at [813, 262] on img "Next" at bounding box center [811, 261] width 17 height 47
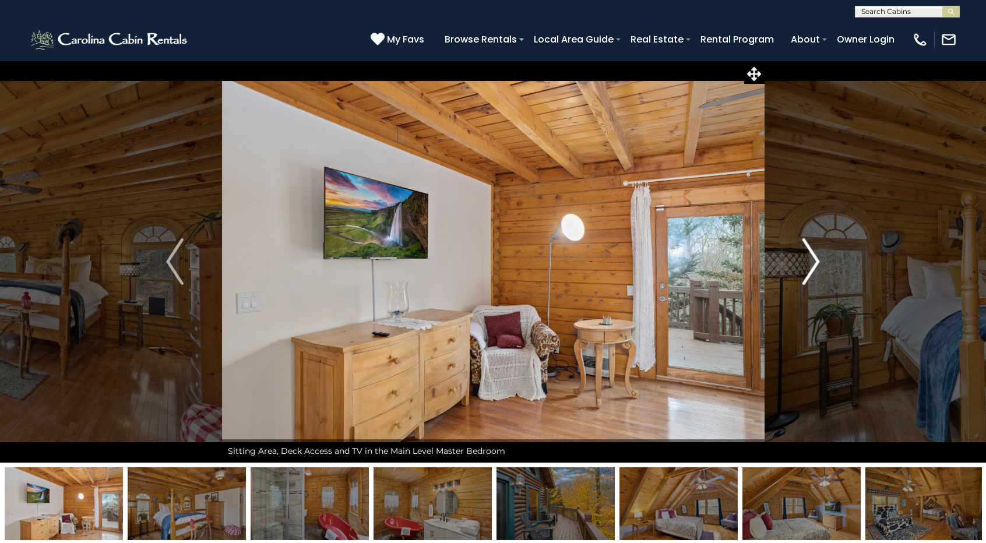
click at [813, 262] on img "Next" at bounding box center [811, 261] width 17 height 47
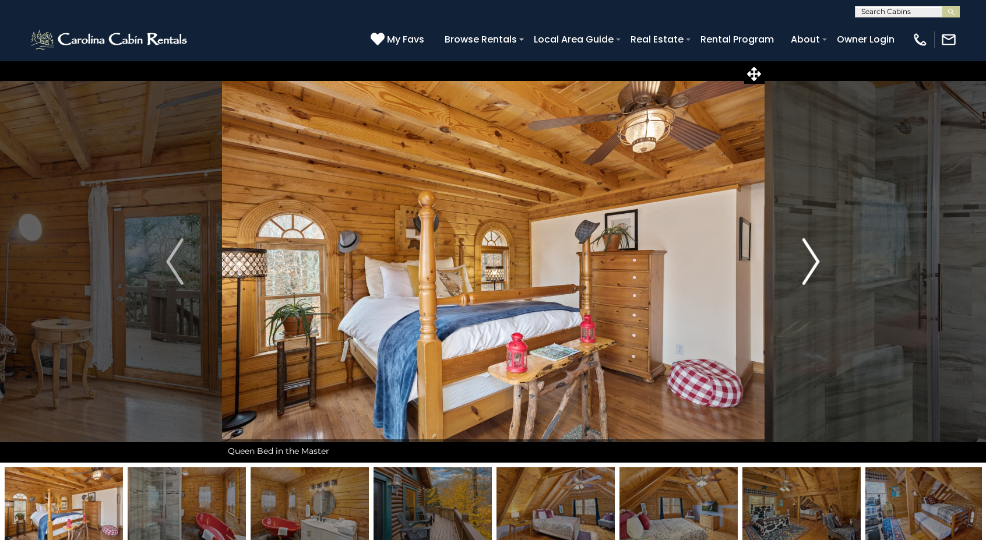
click at [813, 262] on img "Next" at bounding box center [811, 261] width 17 height 47
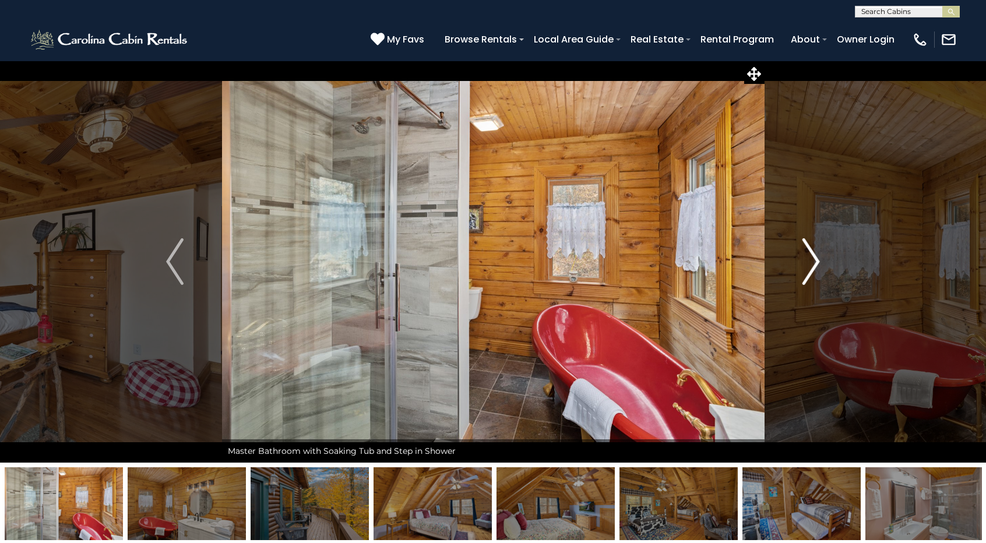
click at [813, 262] on img "Next" at bounding box center [811, 261] width 17 height 47
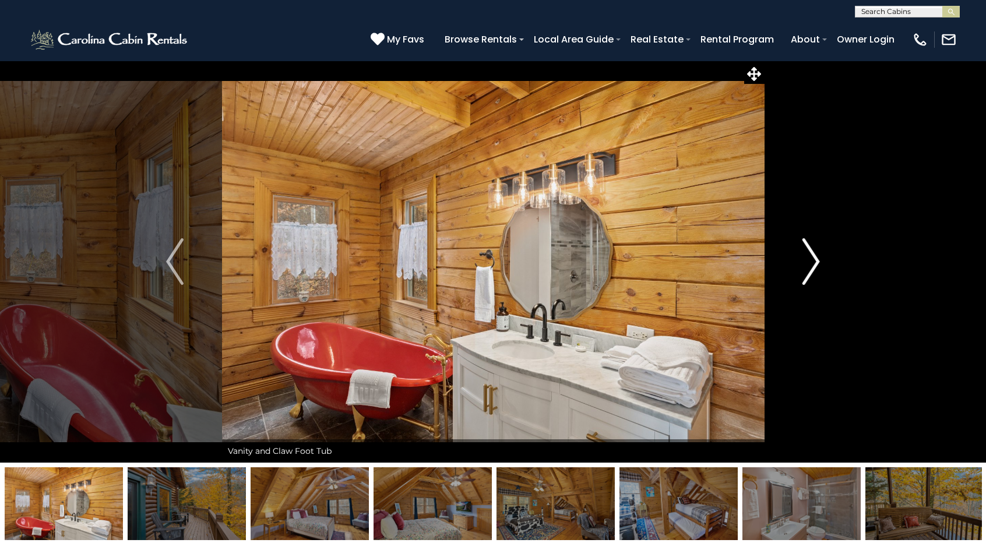
click at [813, 262] on img "Next" at bounding box center [811, 261] width 17 height 47
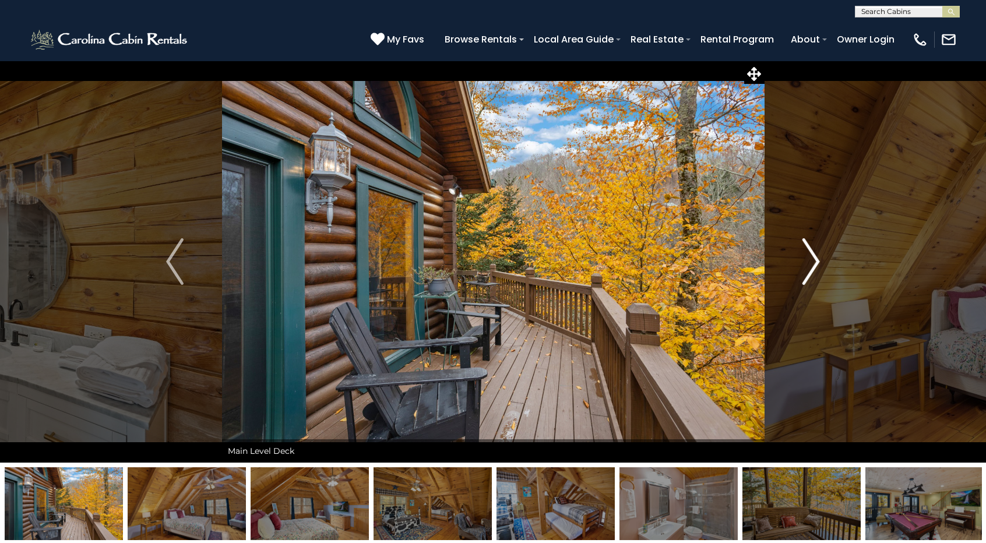
click at [813, 262] on img "Next" at bounding box center [811, 261] width 17 height 47
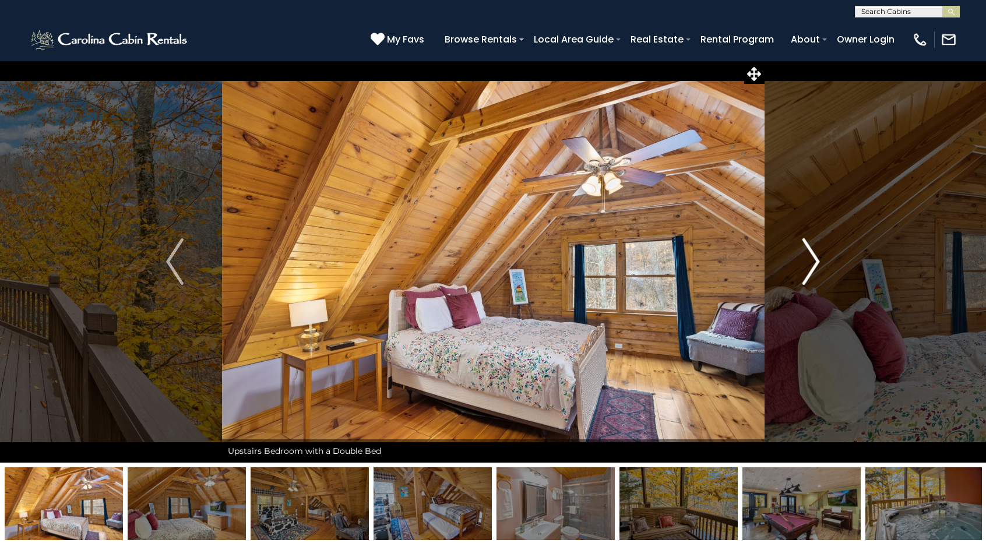
click at [813, 262] on img "Next" at bounding box center [811, 261] width 17 height 47
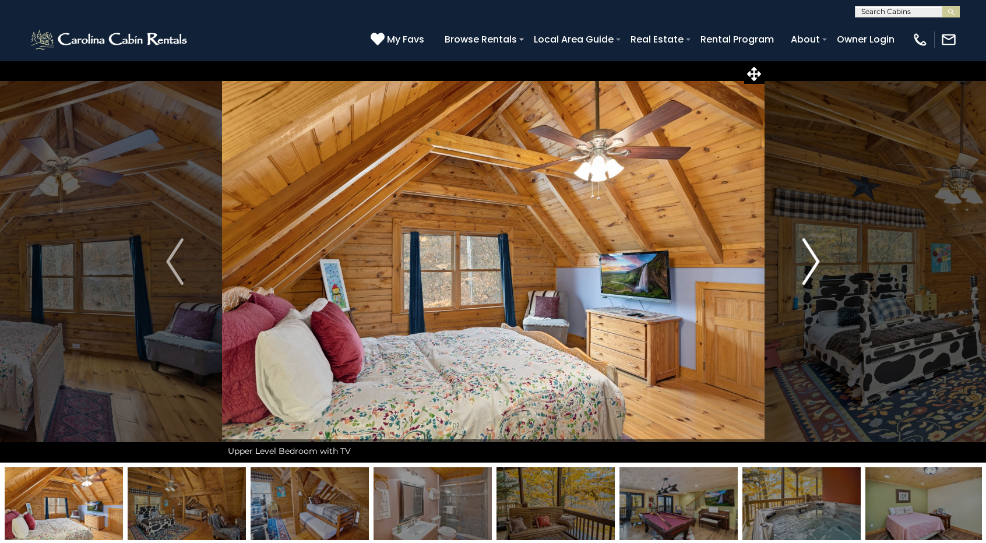
click at [813, 262] on img "Next" at bounding box center [811, 261] width 17 height 47
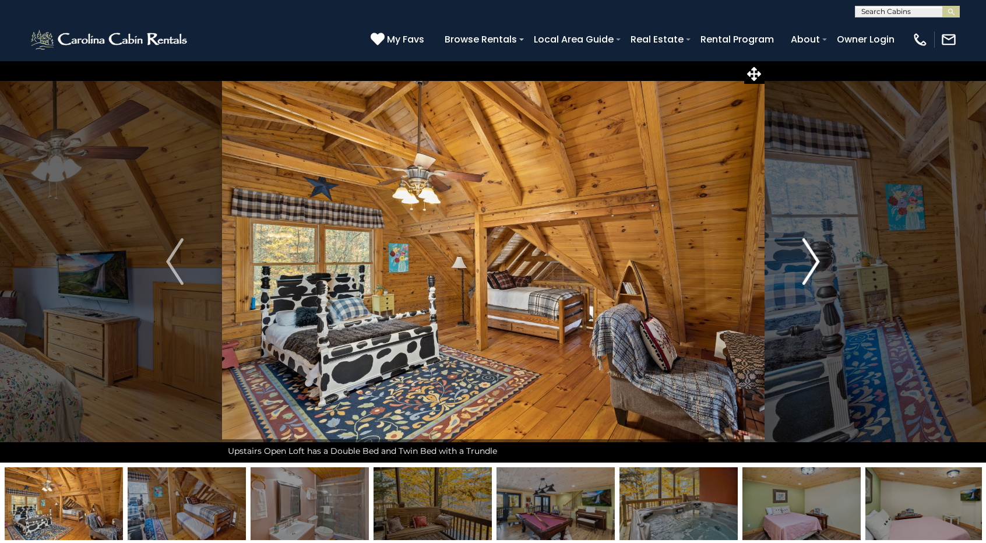
click at [813, 262] on img "Next" at bounding box center [811, 261] width 17 height 47
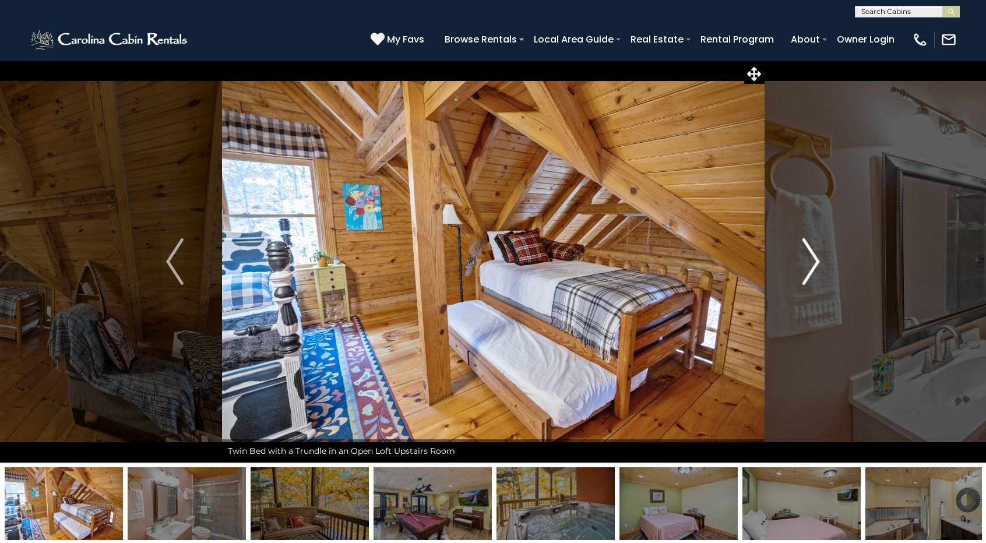
click at [813, 262] on img "Next" at bounding box center [811, 261] width 17 height 47
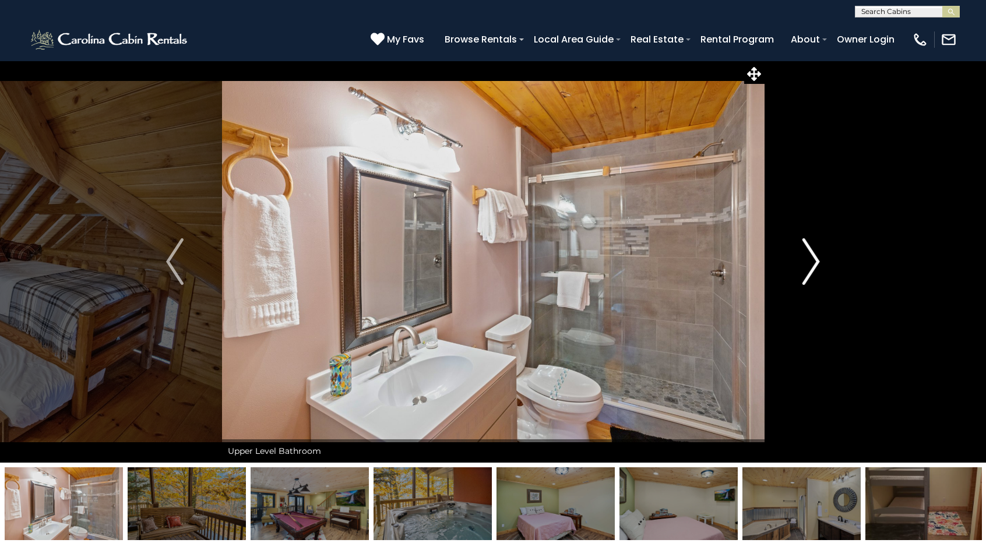
click at [813, 262] on img "Next" at bounding box center [811, 261] width 17 height 47
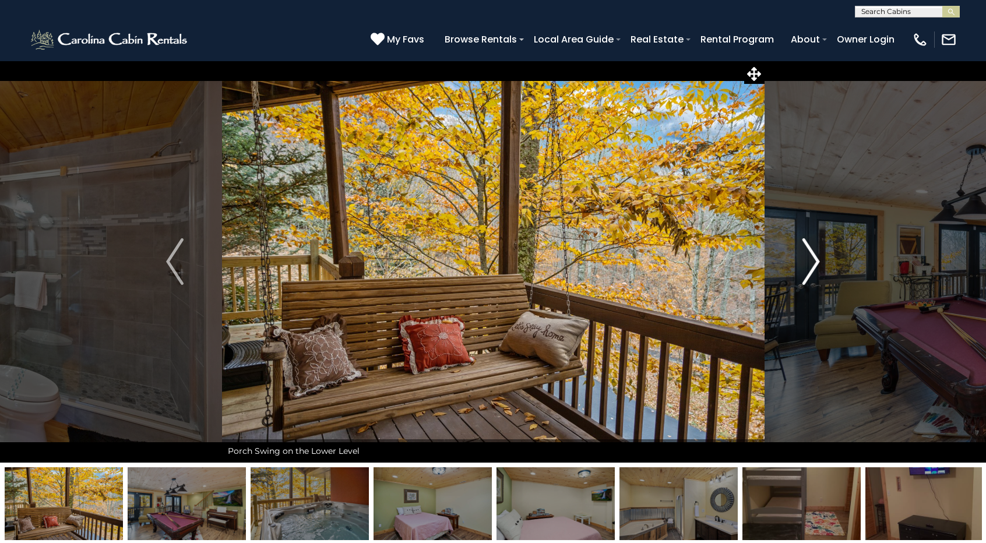
click at [813, 262] on img "Next" at bounding box center [811, 261] width 17 height 47
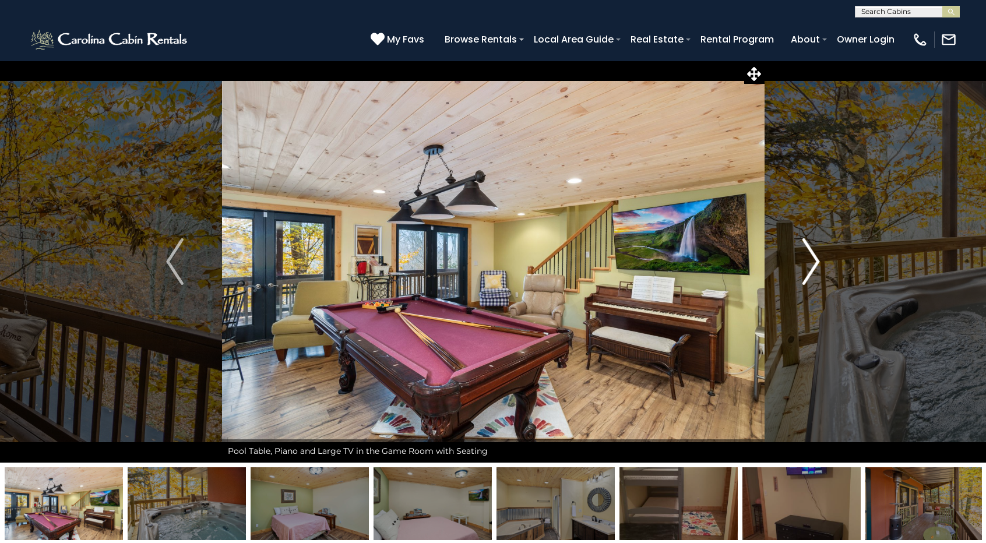
click at [813, 262] on img "Next" at bounding box center [811, 261] width 17 height 47
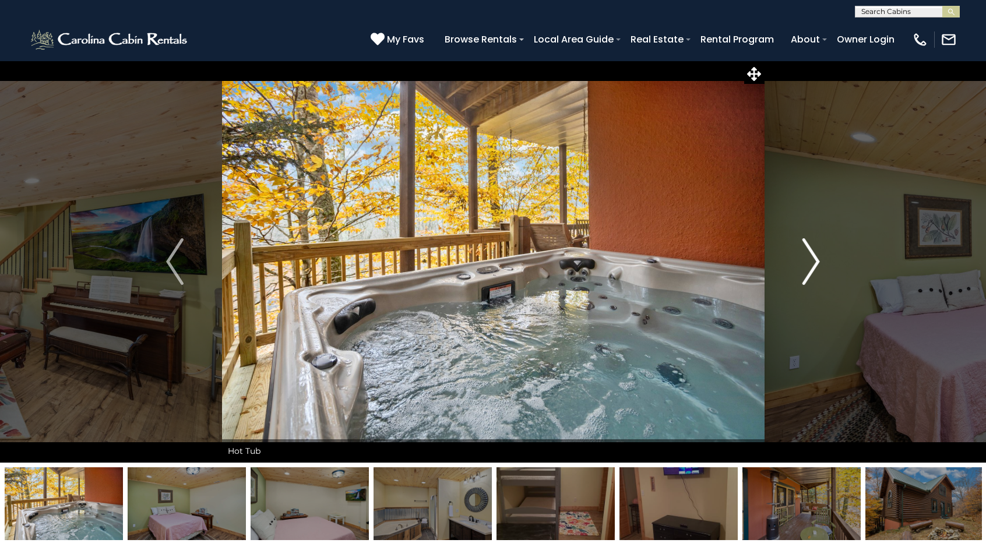
click at [813, 262] on img "Next" at bounding box center [811, 261] width 17 height 47
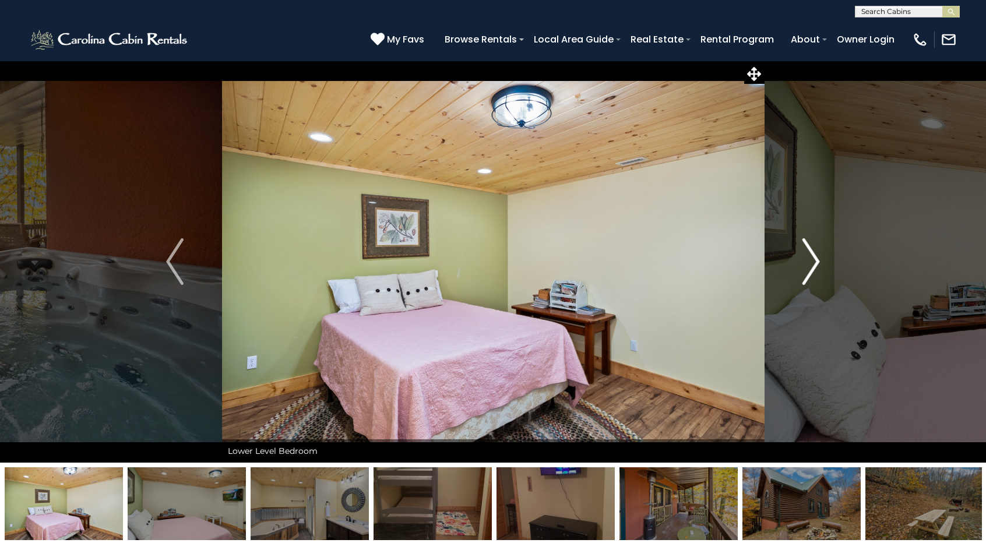
click at [813, 262] on img "Next" at bounding box center [811, 261] width 17 height 47
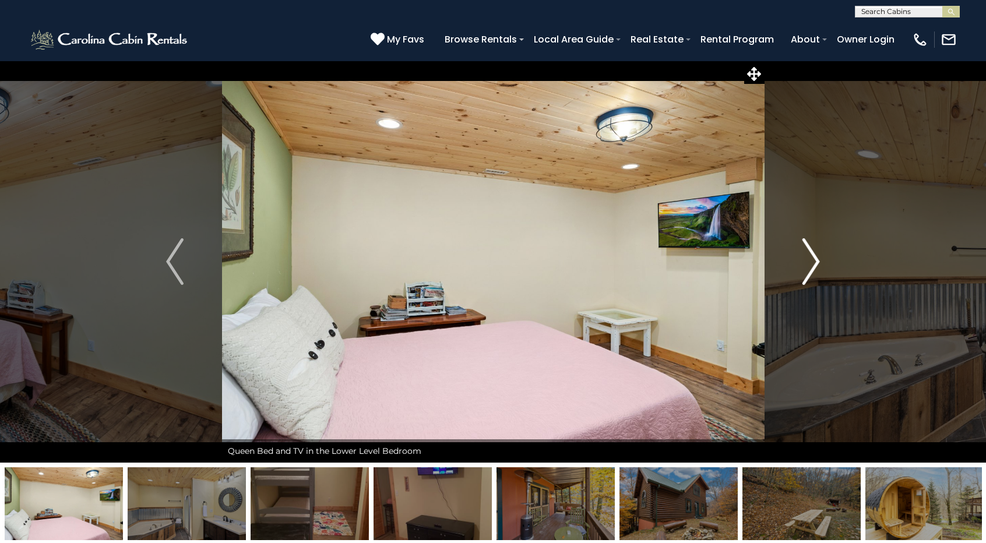
click at [813, 262] on img "Next" at bounding box center [811, 261] width 17 height 47
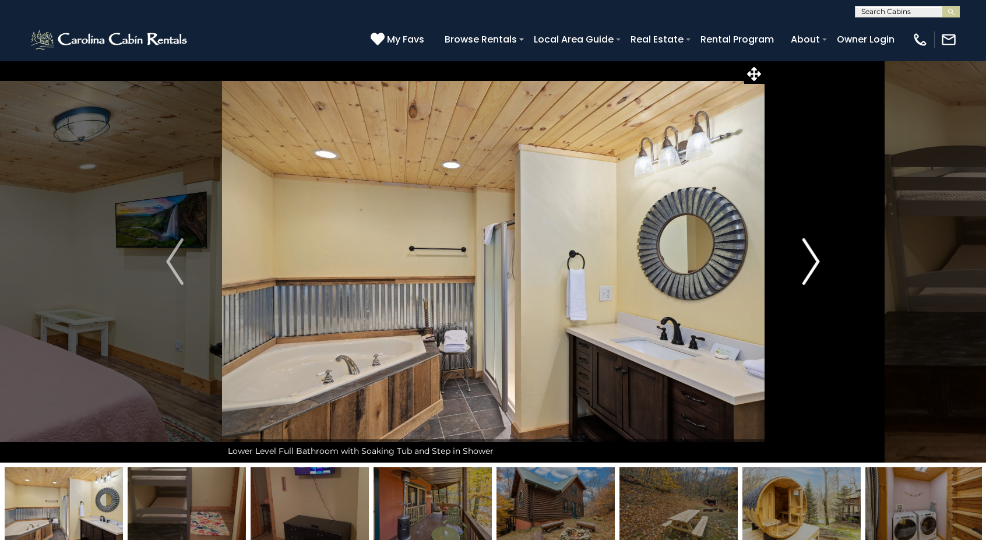
click at [813, 262] on img "Next" at bounding box center [811, 261] width 17 height 47
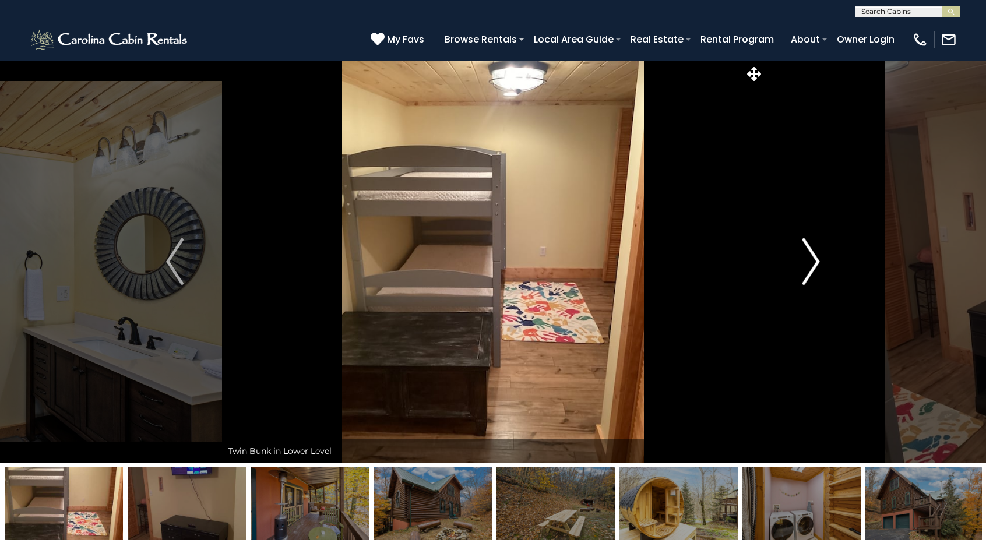
click at [813, 262] on img "Next" at bounding box center [811, 261] width 17 height 47
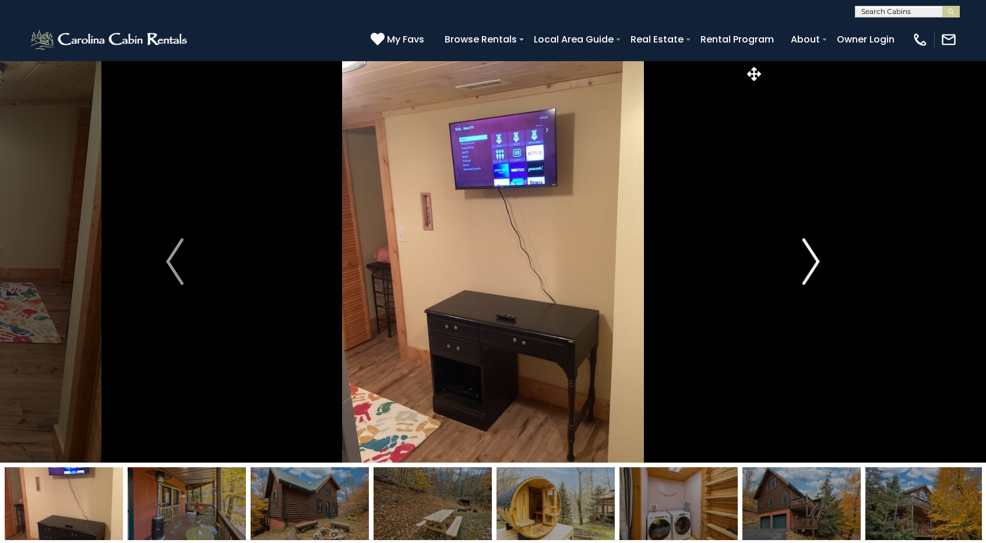
click at [813, 262] on img "Next" at bounding box center [811, 261] width 17 height 47
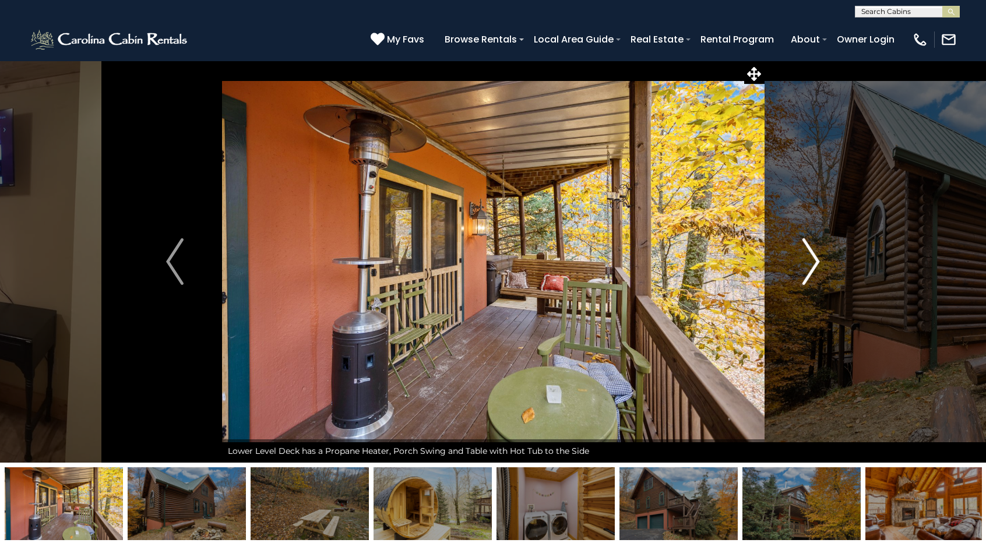
click at [813, 262] on img "Next" at bounding box center [811, 261] width 17 height 47
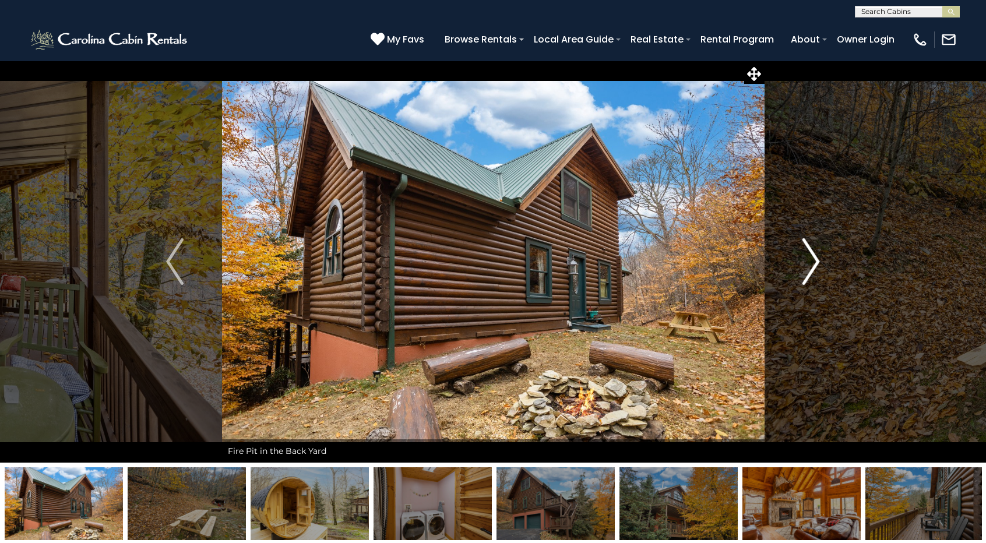
click at [813, 262] on img "Next" at bounding box center [811, 261] width 17 height 47
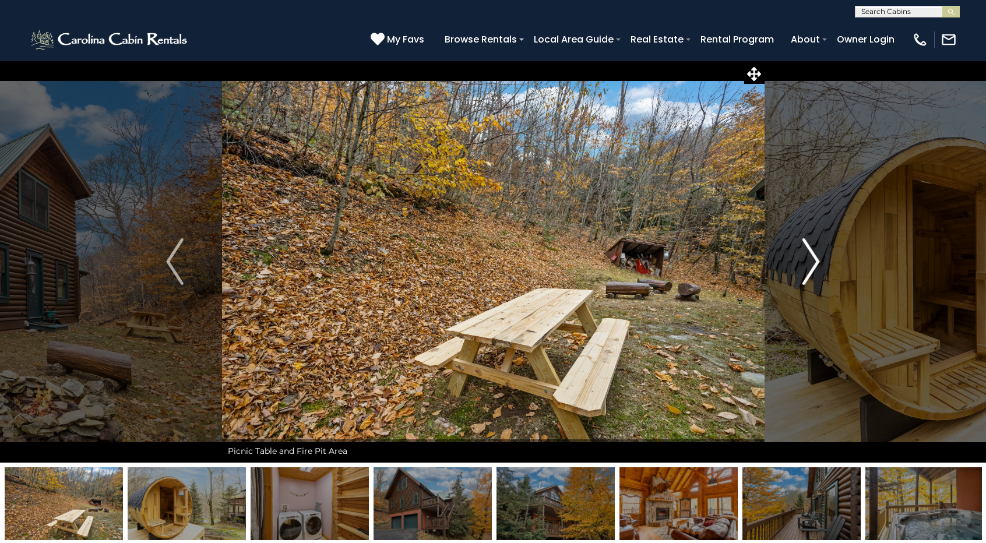
click at [813, 262] on img "Next" at bounding box center [811, 261] width 17 height 47
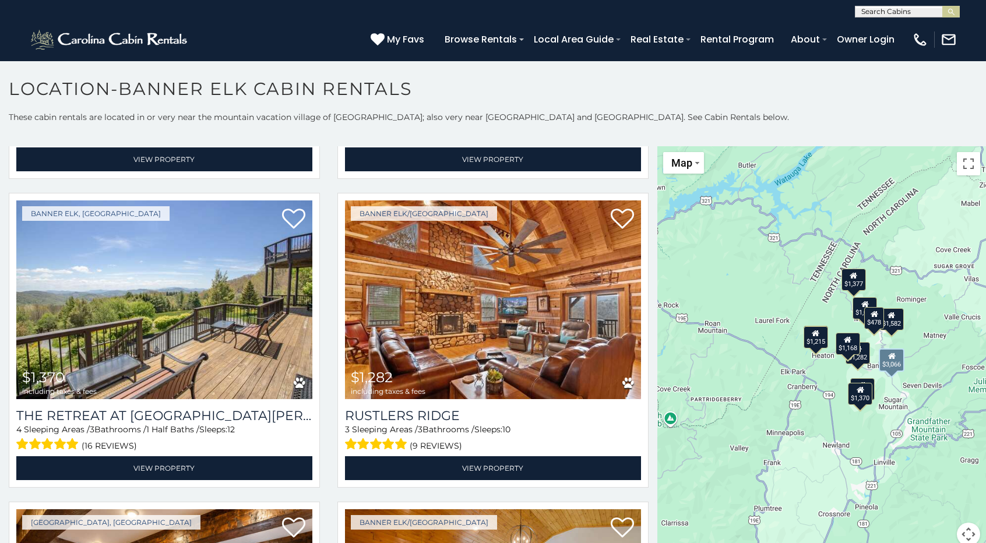
scroll to position [287, 0]
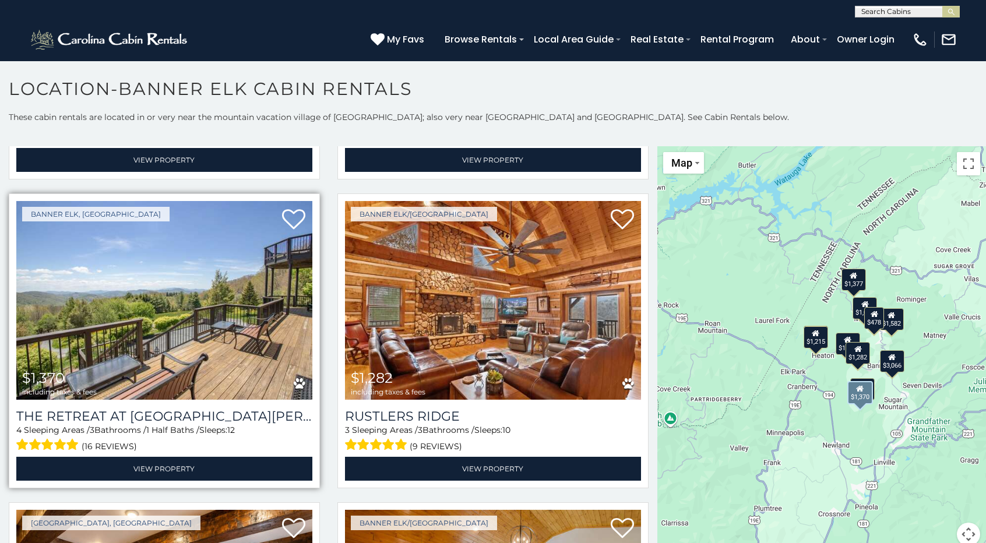
click at [194, 336] on img at bounding box center [164, 300] width 296 height 198
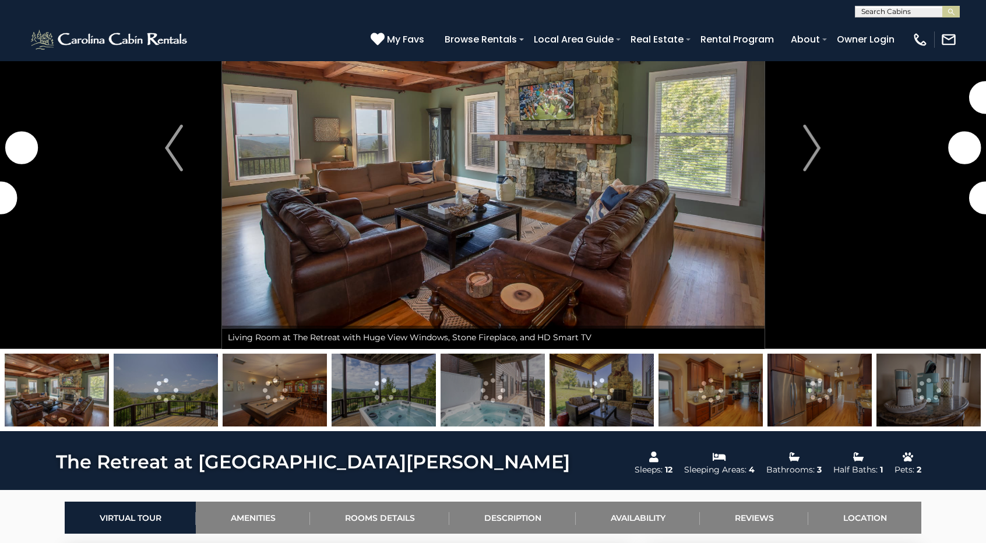
scroll to position [110, 0]
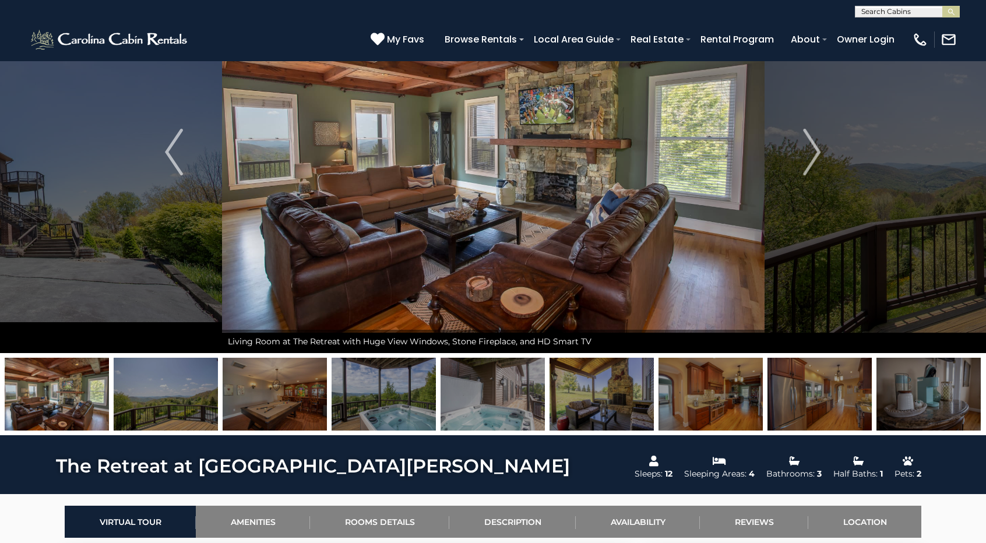
click at [699, 386] on img at bounding box center [711, 394] width 104 height 73
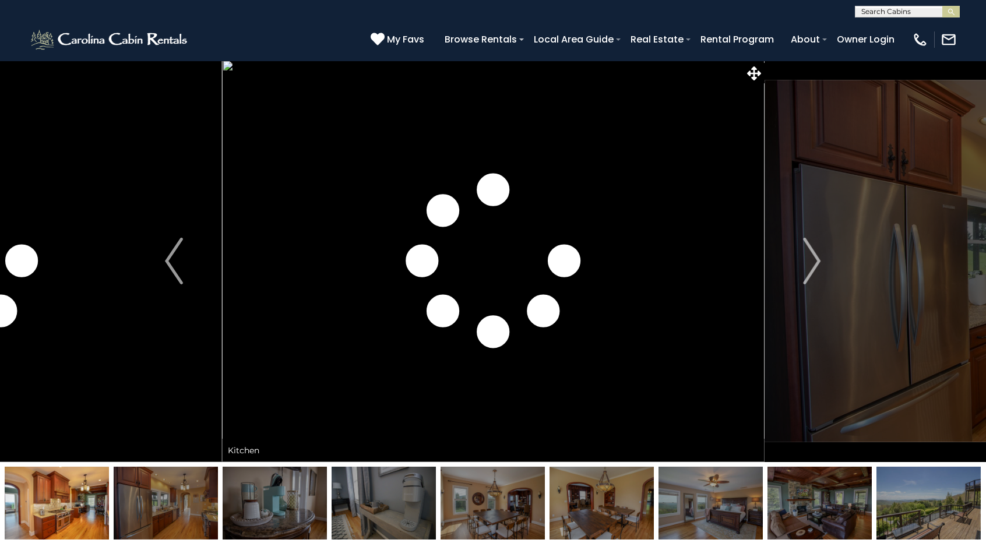
scroll to position [0, 0]
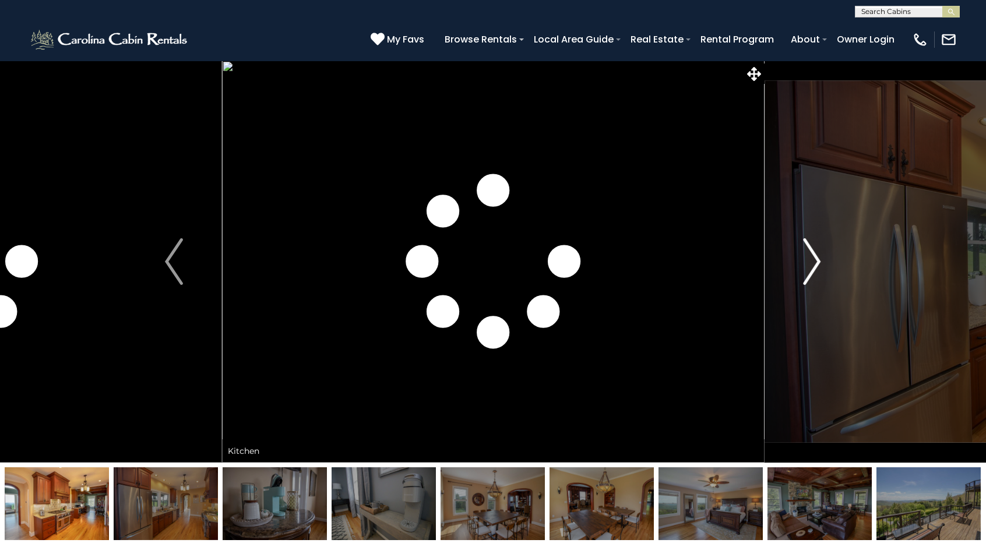
click at [808, 261] on img "Next" at bounding box center [811, 261] width 17 height 47
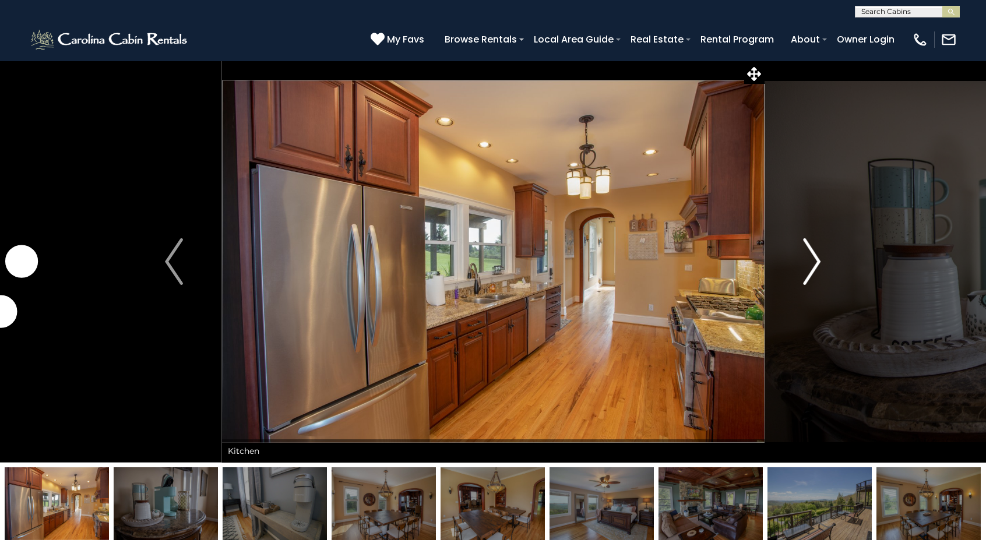
click at [808, 261] on img "Next" at bounding box center [811, 261] width 17 height 47
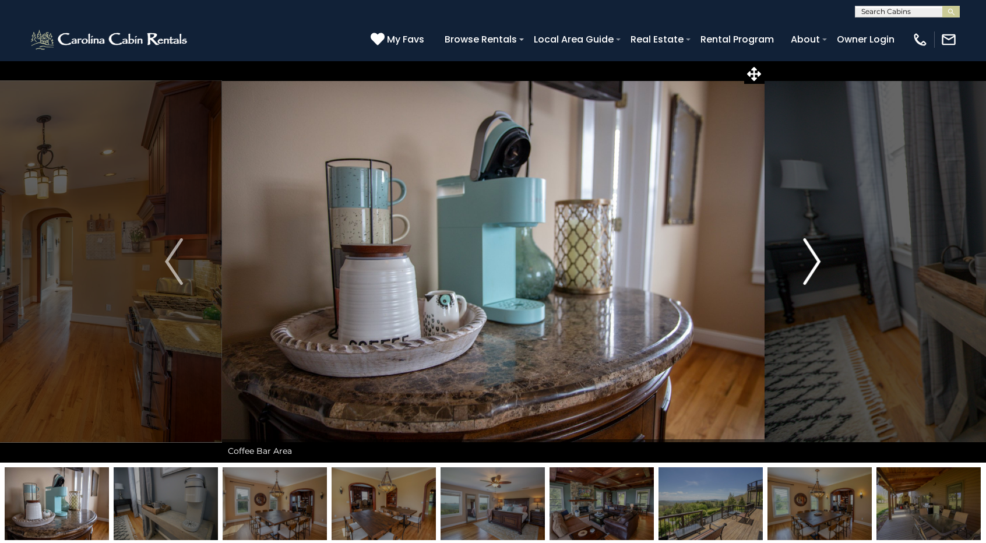
click at [808, 261] on img "Next" at bounding box center [811, 261] width 17 height 47
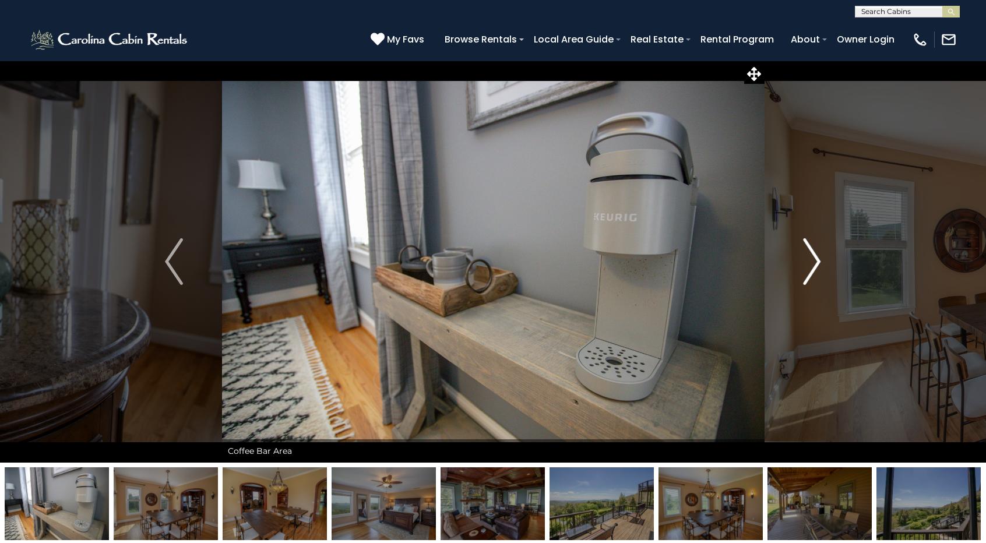
click at [808, 261] on img "Next" at bounding box center [811, 261] width 17 height 47
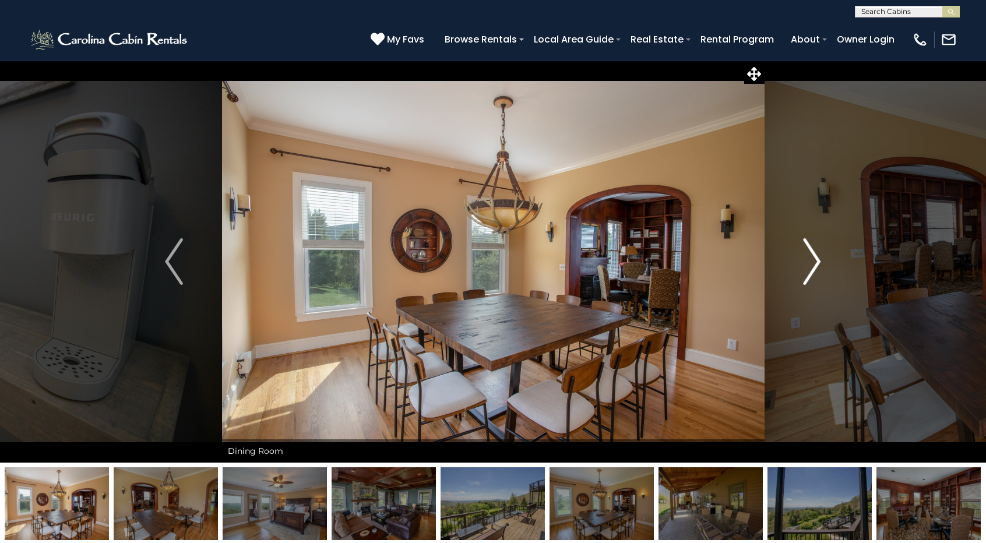
click at [808, 261] on img "Next" at bounding box center [811, 261] width 17 height 47
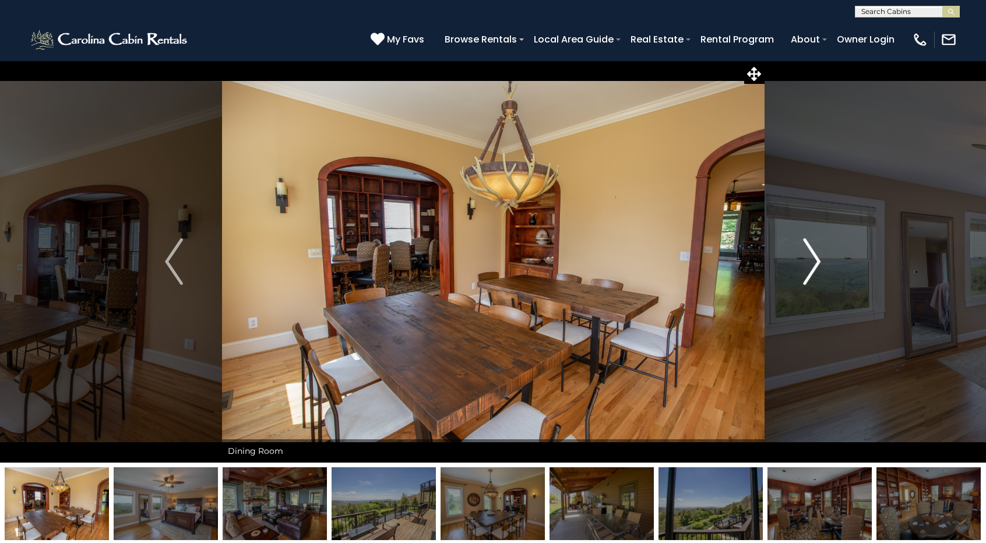
click at [808, 261] on img "Next" at bounding box center [811, 261] width 17 height 47
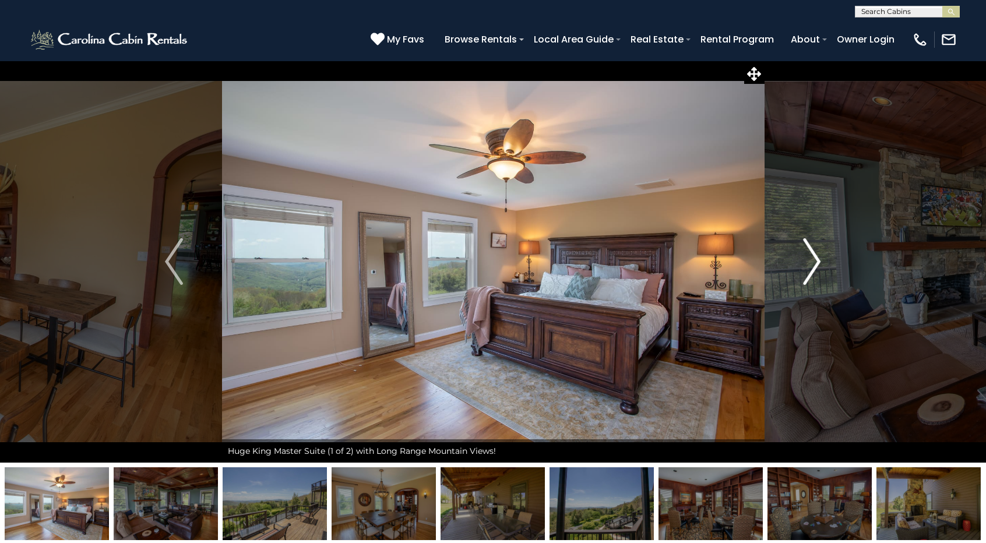
click at [808, 261] on img "Next" at bounding box center [811, 261] width 17 height 47
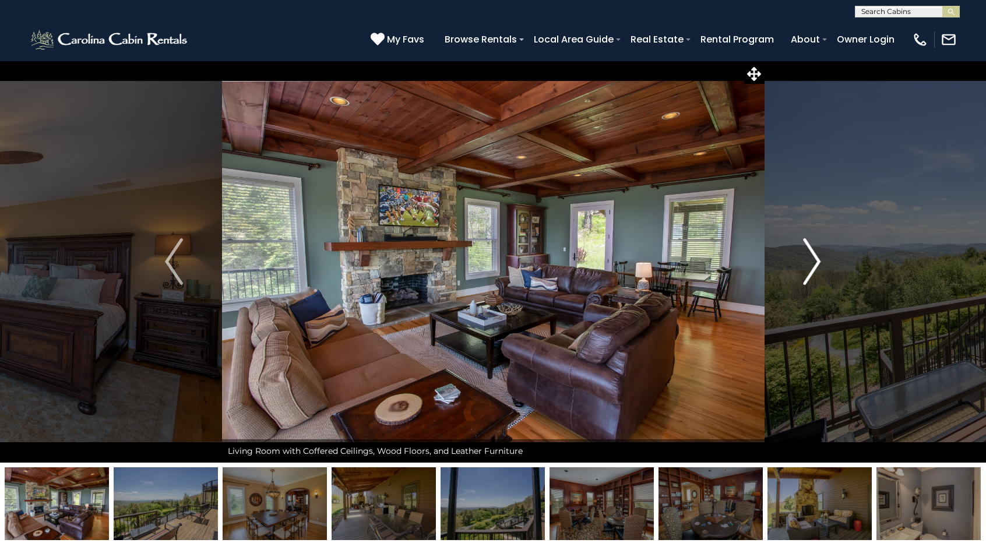
click at [808, 261] on img "Next" at bounding box center [811, 261] width 17 height 47
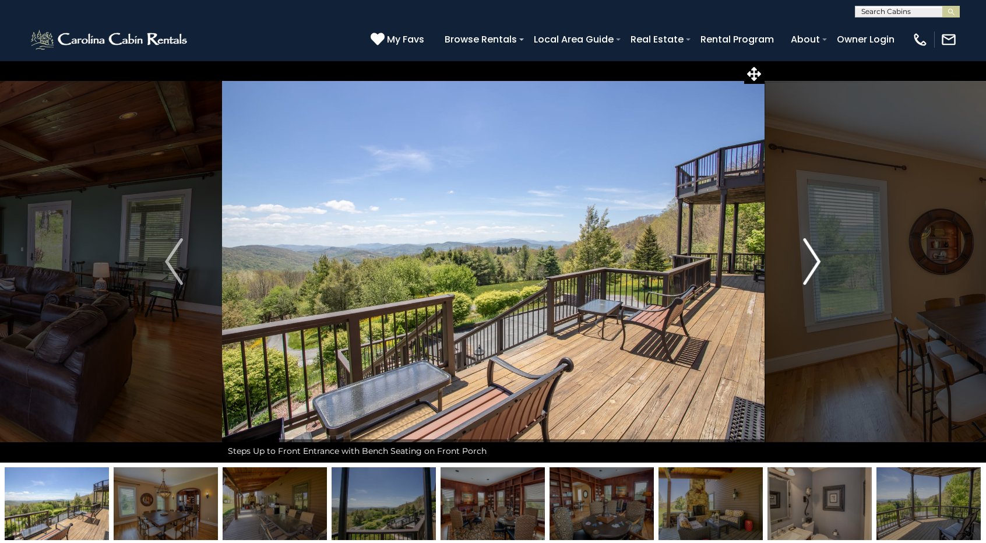
click at [808, 261] on img "Next" at bounding box center [811, 261] width 17 height 47
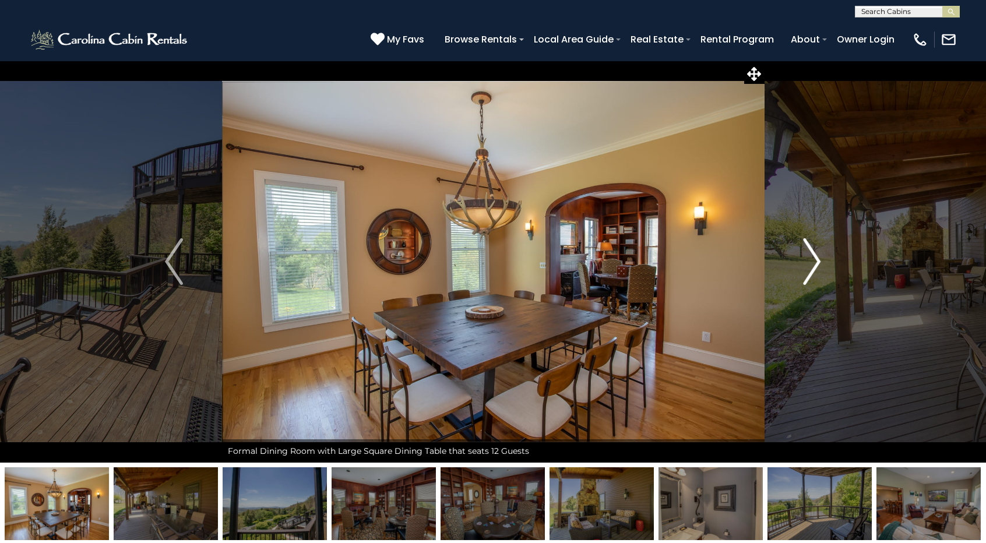
click at [808, 261] on img "Next" at bounding box center [811, 261] width 17 height 47
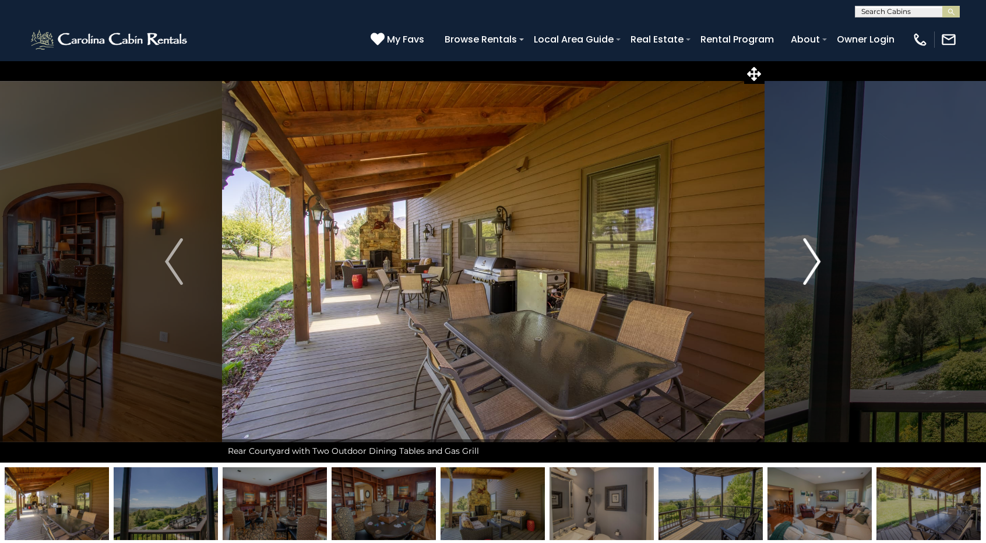
click at [808, 261] on img "Next" at bounding box center [811, 261] width 17 height 47
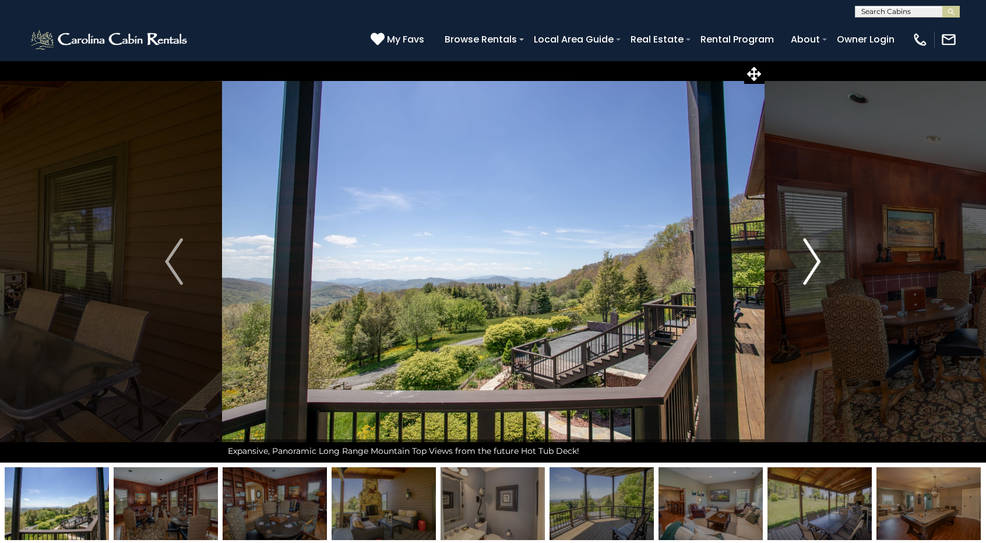
click at [808, 261] on img "Next" at bounding box center [811, 261] width 17 height 47
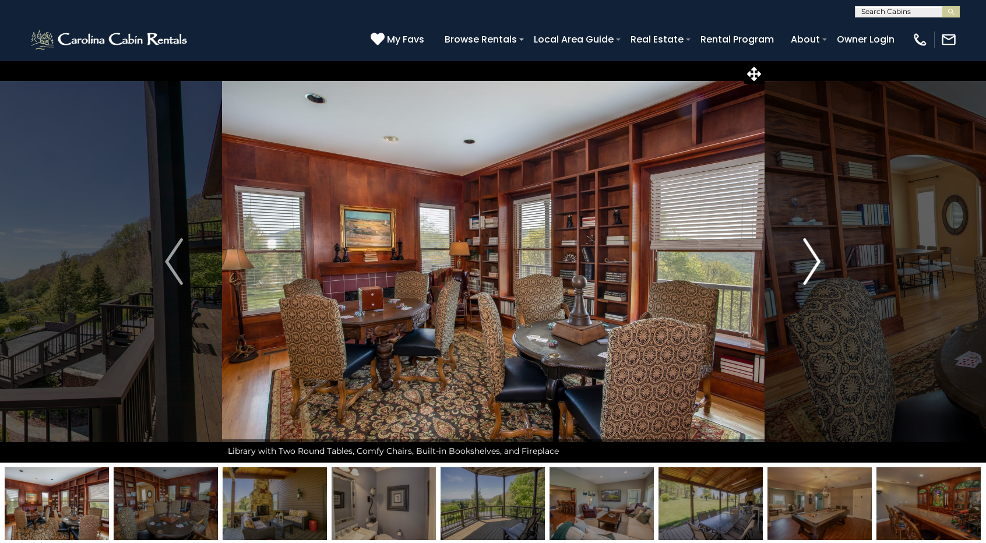
click at [808, 261] on img "Next" at bounding box center [811, 261] width 17 height 47
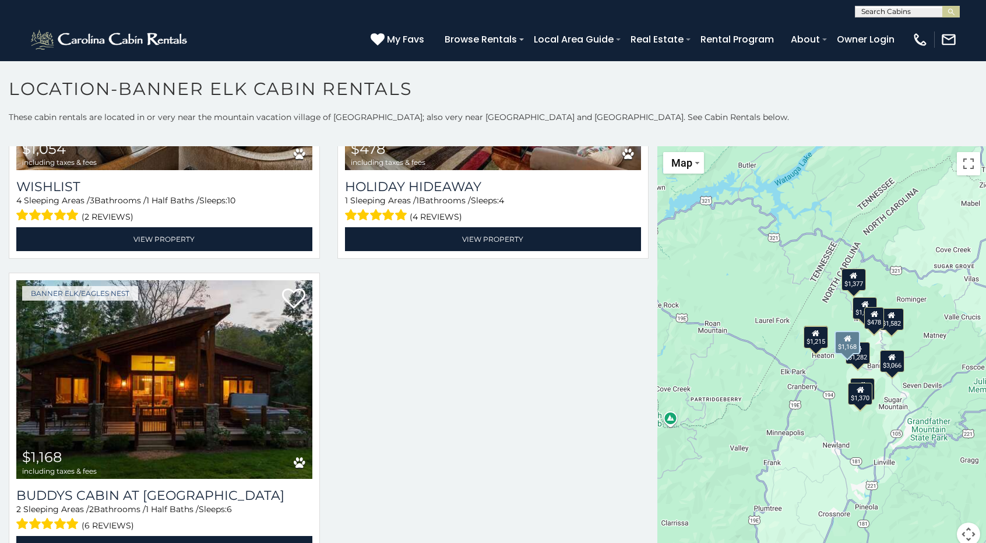
scroll to position [1439, 0]
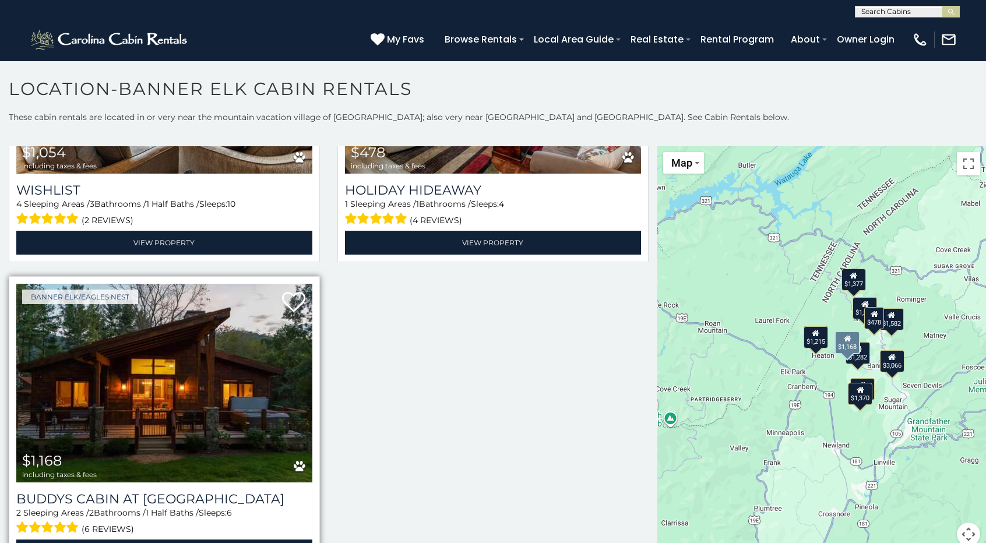
click at [156, 389] on img at bounding box center [164, 383] width 296 height 198
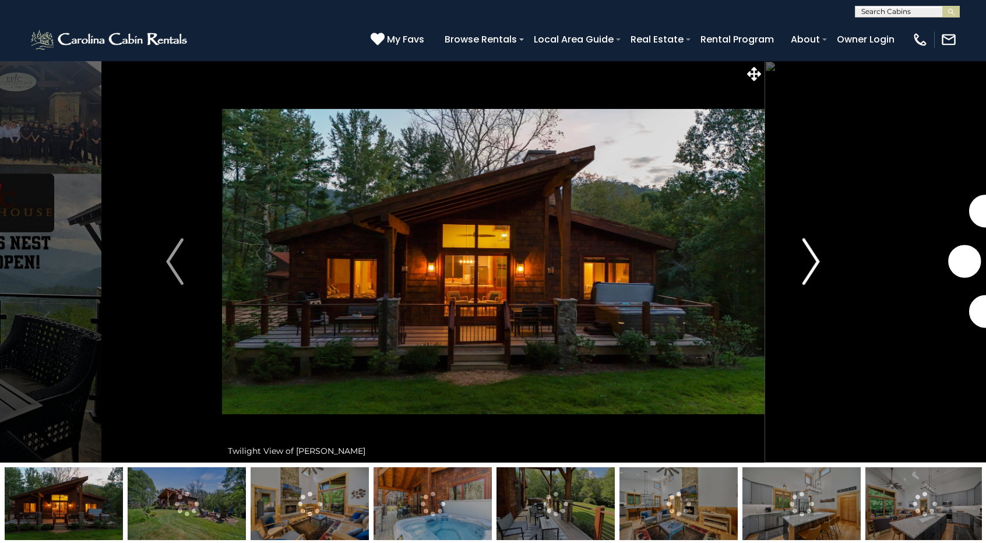
click at [813, 268] on img "Next" at bounding box center [811, 261] width 17 height 47
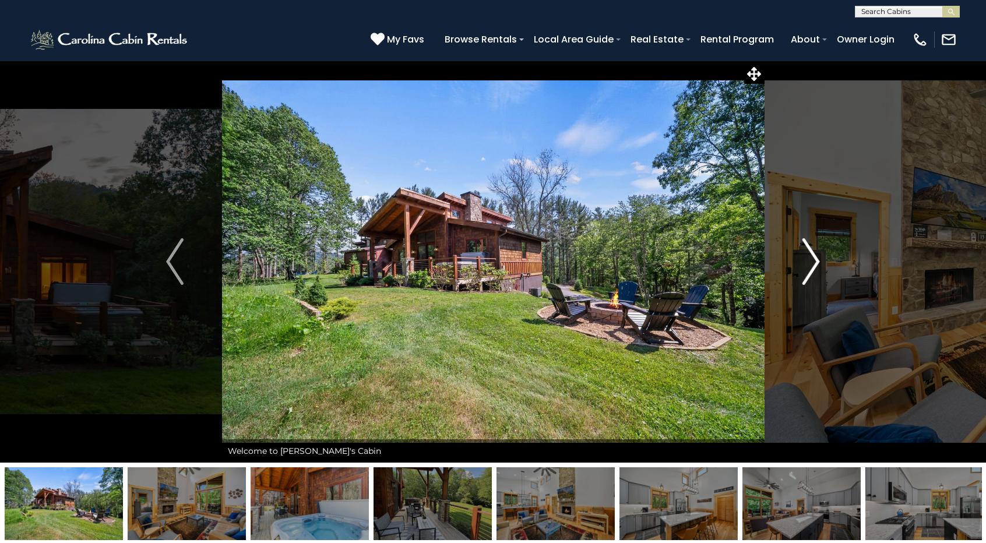
click at [813, 268] on img "Next" at bounding box center [811, 261] width 17 height 47
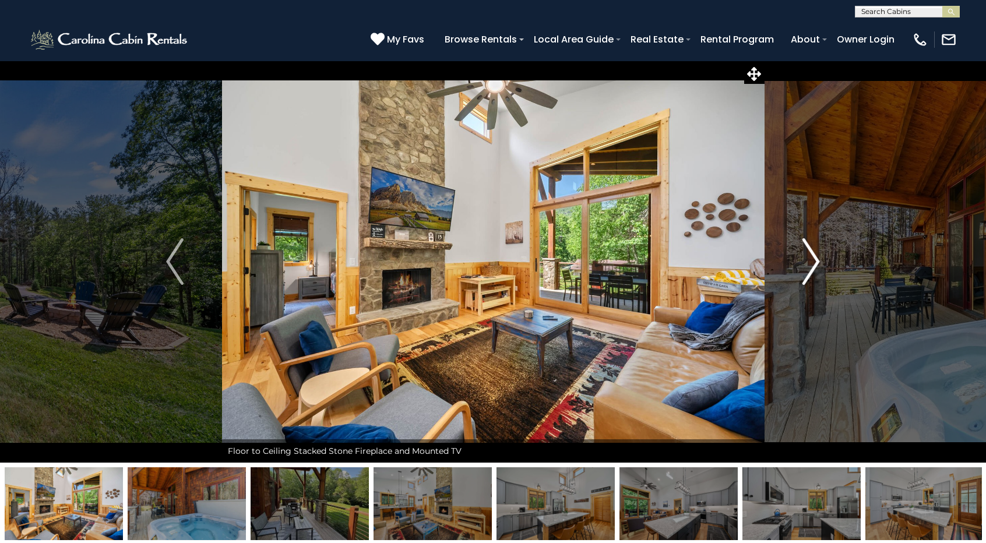
click at [813, 268] on img "Next" at bounding box center [811, 261] width 17 height 47
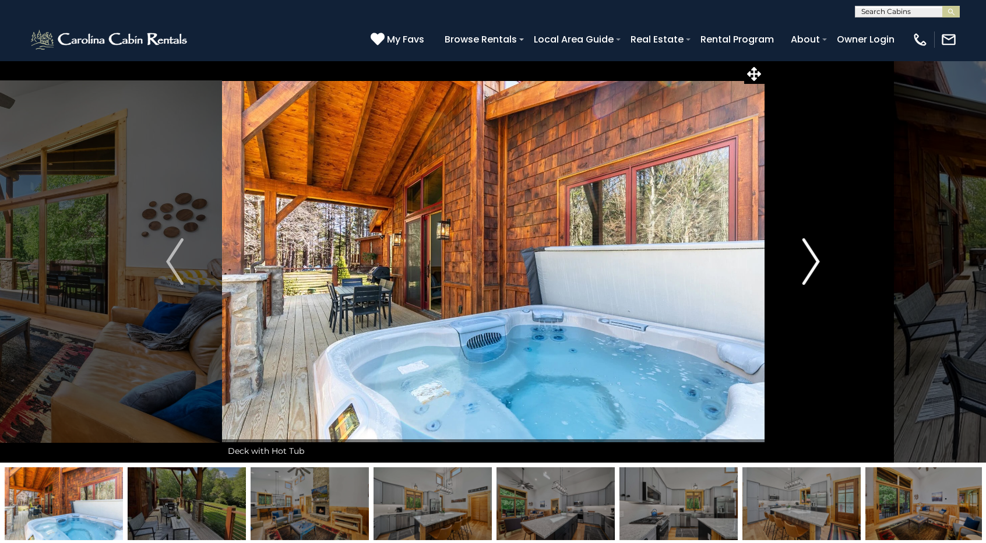
click at [813, 268] on img "Next" at bounding box center [811, 261] width 17 height 47
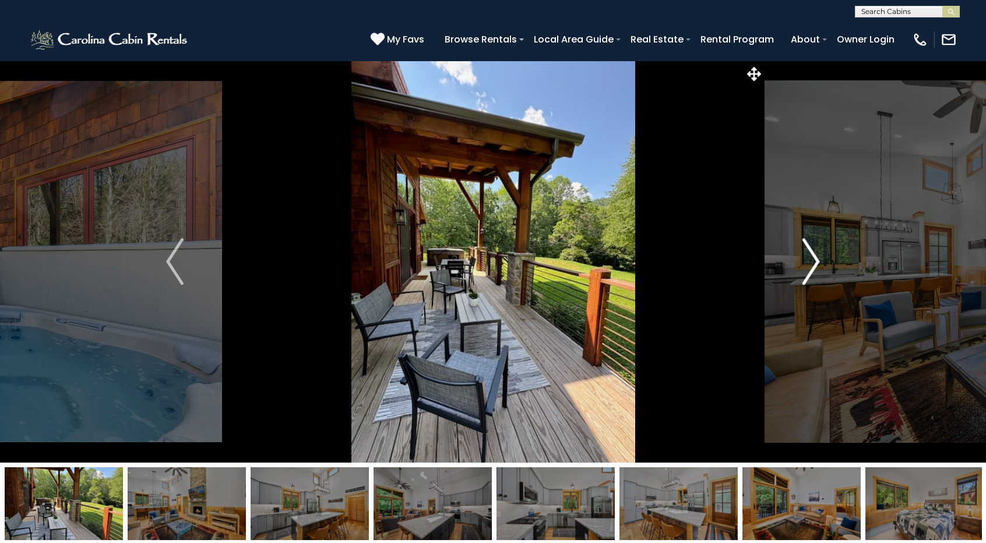
click at [813, 268] on img "Next" at bounding box center [811, 261] width 17 height 47
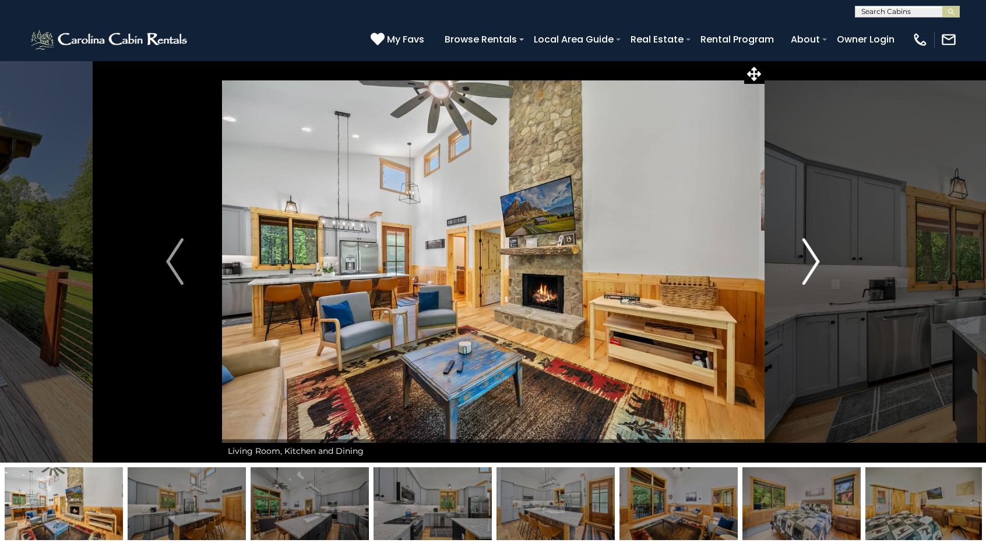
click at [813, 268] on img "Next" at bounding box center [811, 261] width 17 height 47
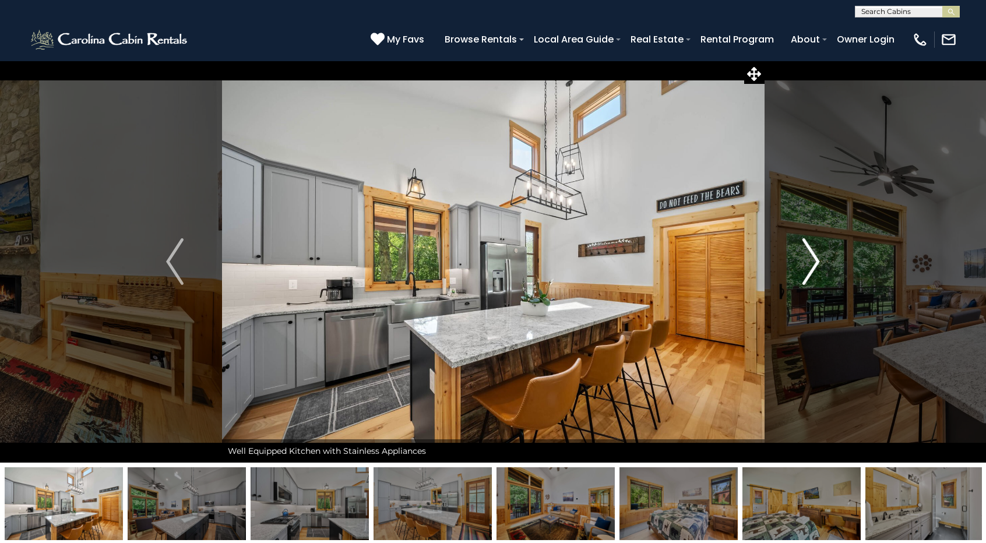
click at [813, 268] on img "Next" at bounding box center [811, 261] width 17 height 47
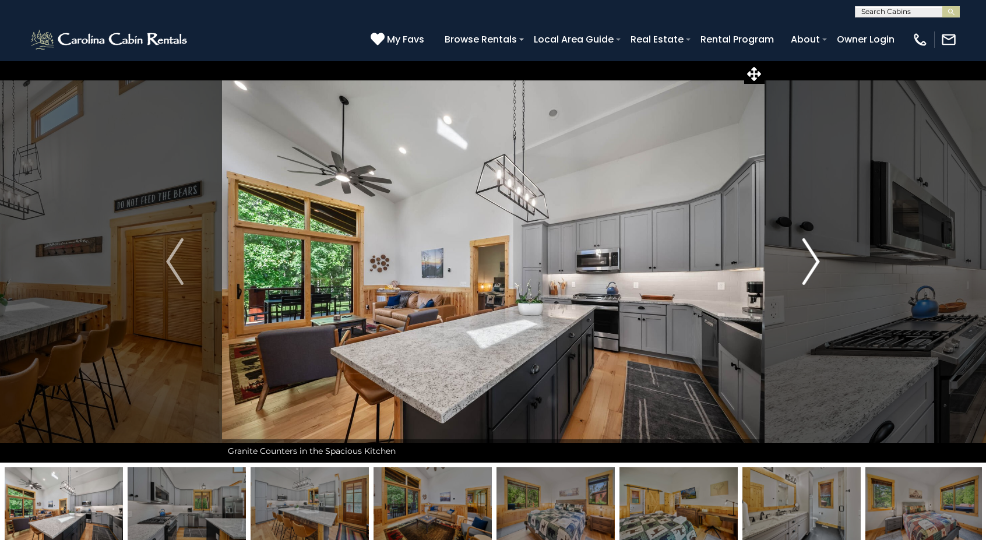
click at [813, 268] on img "Next" at bounding box center [811, 261] width 17 height 47
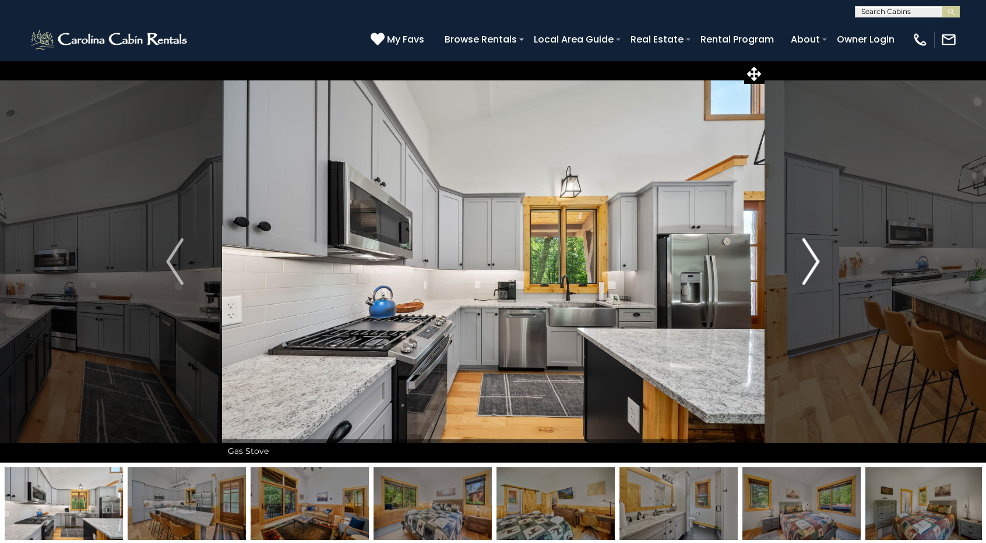
click at [813, 268] on img "Next" at bounding box center [811, 261] width 17 height 47
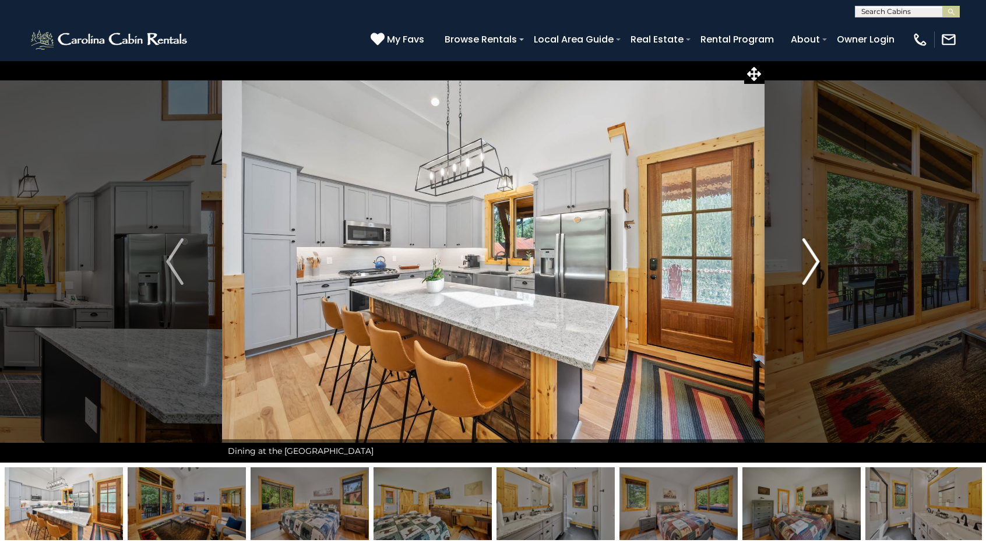
click at [813, 268] on img "Next" at bounding box center [811, 261] width 17 height 47
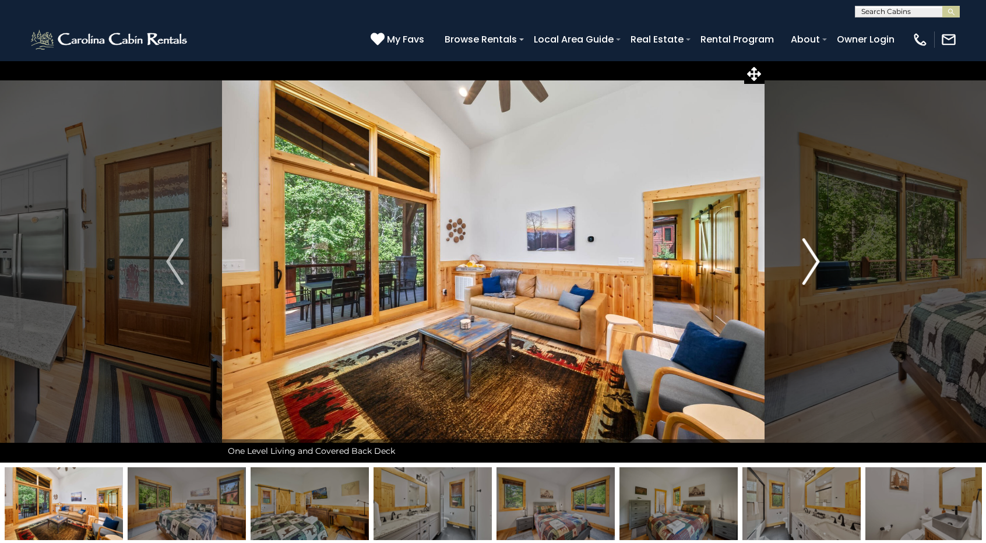
click at [813, 268] on img "Next" at bounding box center [811, 261] width 17 height 47
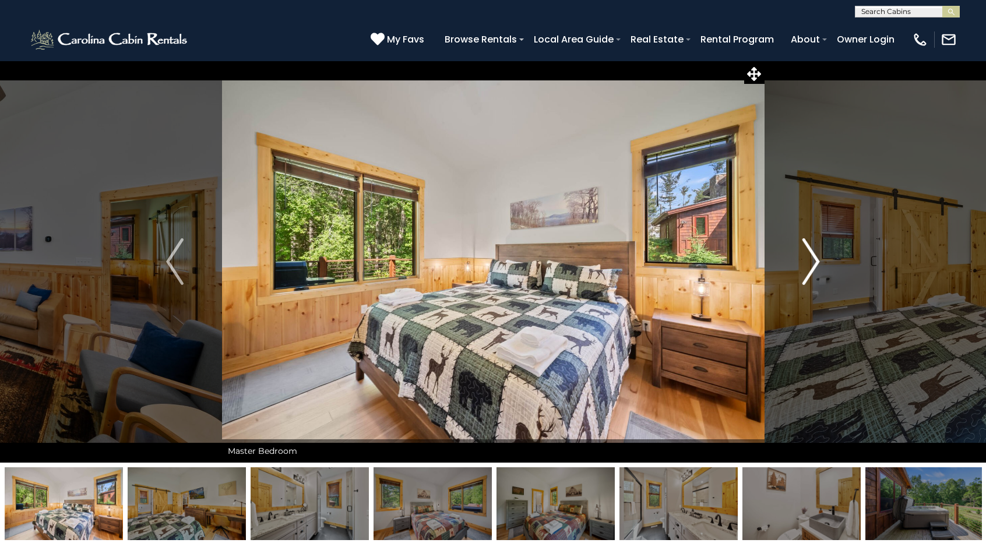
click at [813, 268] on img "Next" at bounding box center [811, 261] width 17 height 47
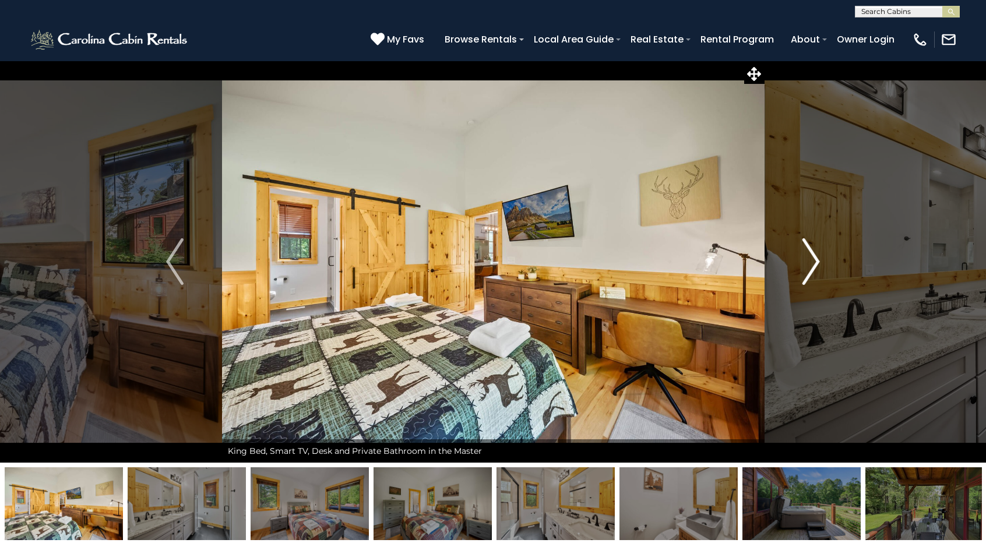
click at [813, 268] on img "Next" at bounding box center [811, 261] width 17 height 47
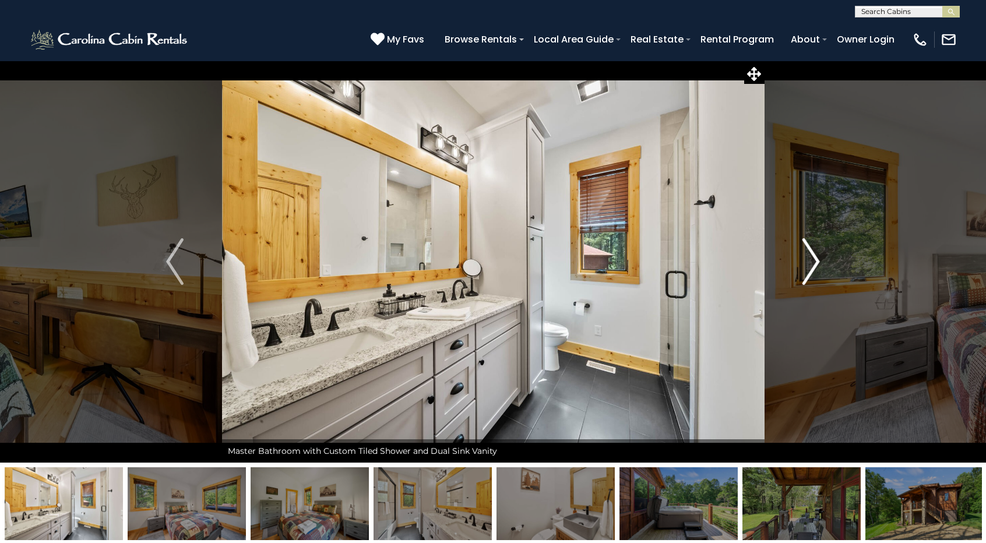
click at [813, 268] on img "Next" at bounding box center [811, 261] width 17 height 47
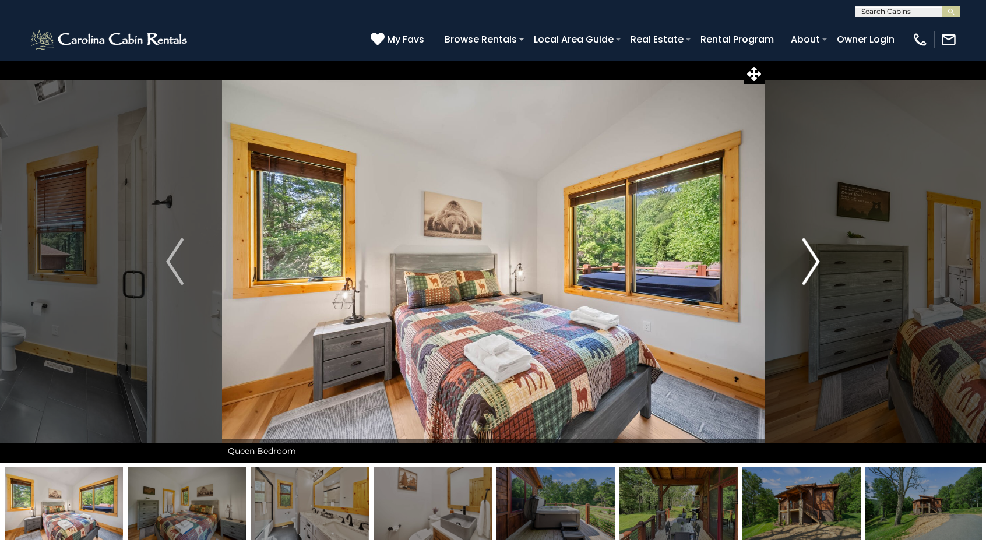
click at [813, 268] on img "Next" at bounding box center [811, 261] width 17 height 47
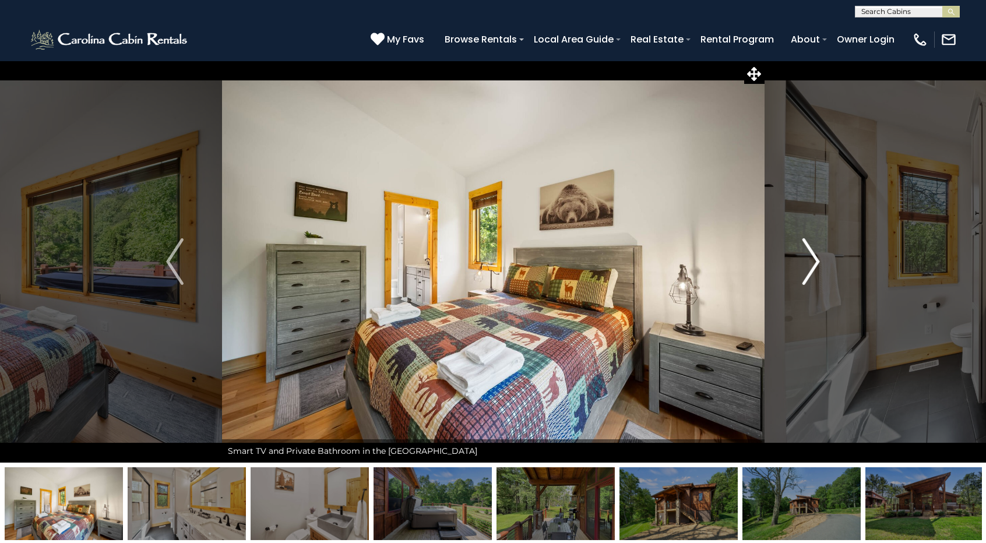
click at [813, 268] on img "Next" at bounding box center [811, 261] width 17 height 47
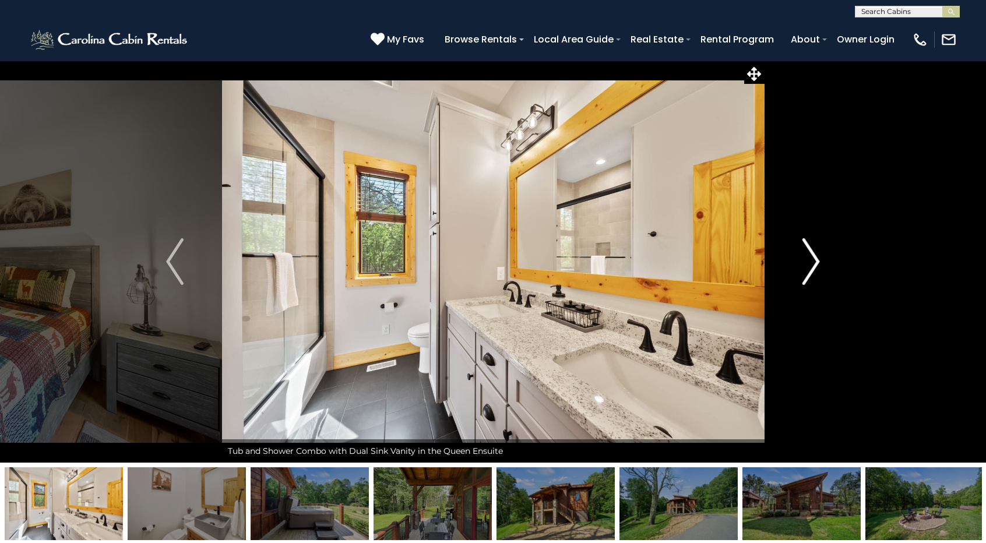
click at [813, 268] on img "Next" at bounding box center [811, 261] width 17 height 47
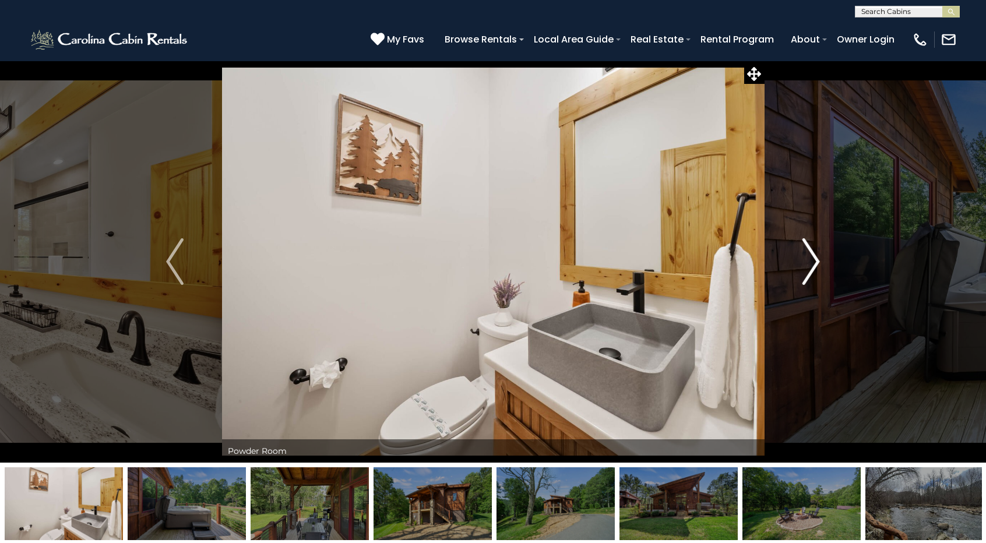
click at [813, 268] on img "Next" at bounding box center [811, 261] width 17 height 47
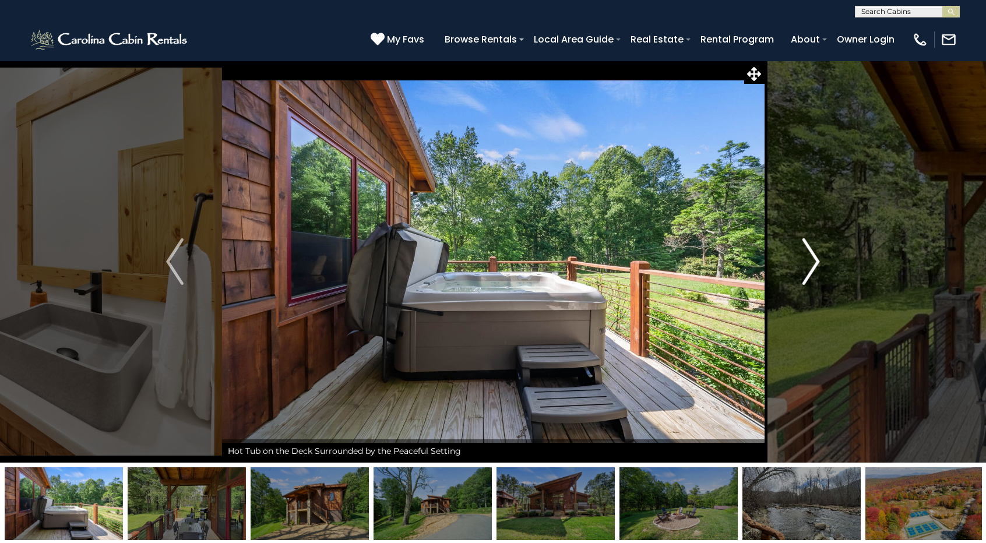
click at [813, 268] on img "Next" at bounding box center [811, 261] width 17 height 47
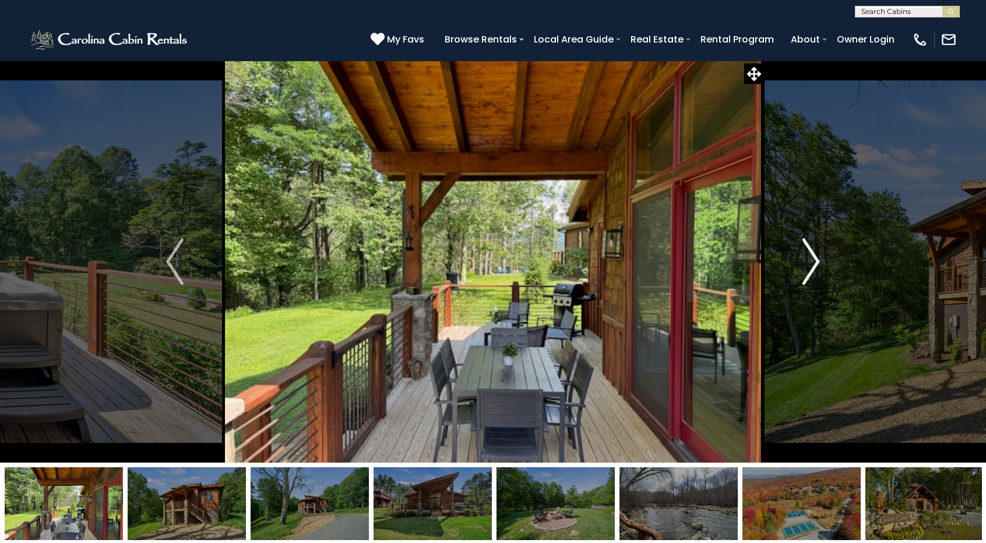
click at [813, 268] on img "Next" at bounding box center [811, 261] width 17 height 47
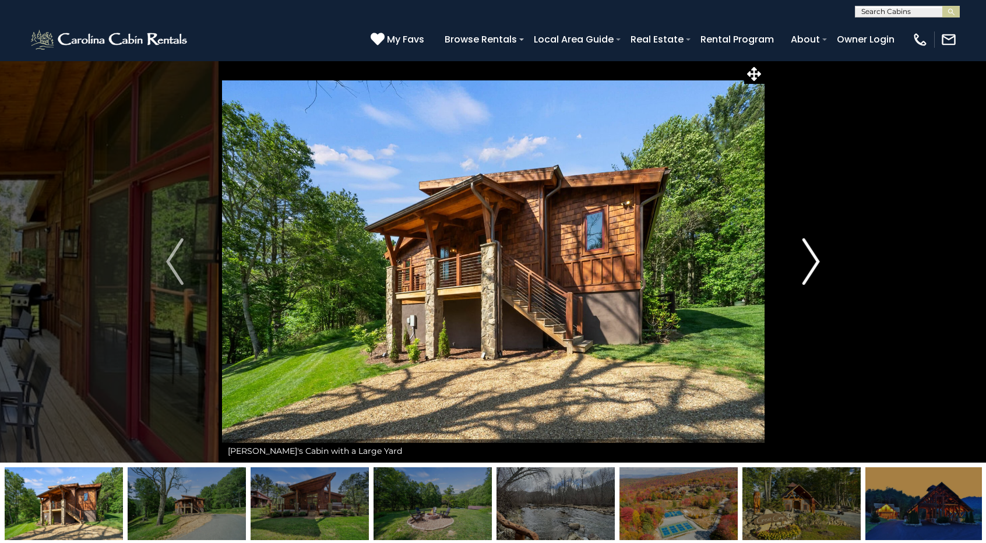
click at [816, 263] on img "Next" at bounding box center [811, 261] width 17 height 47
